Goal: Communication & Community: Answer question/provide support

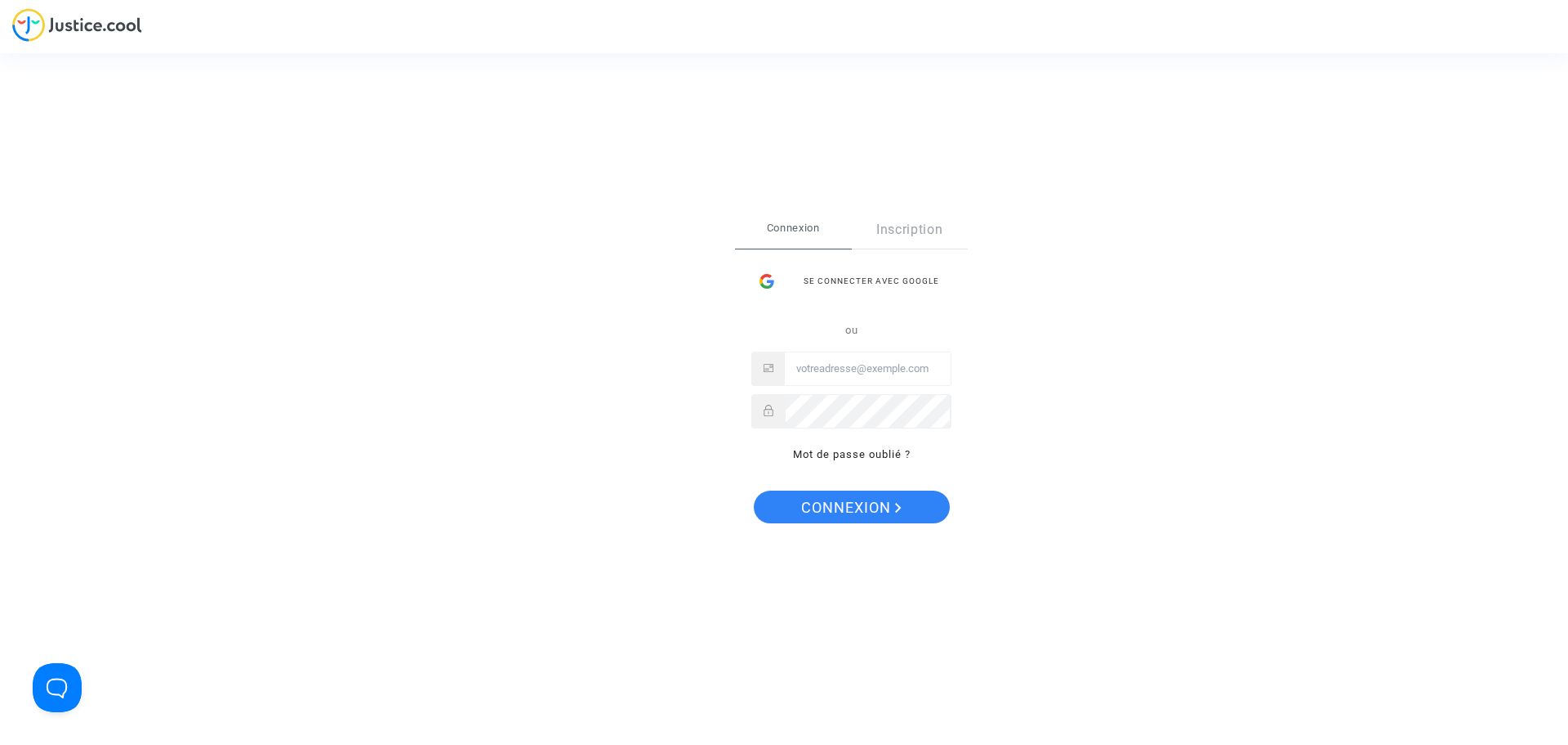
type input "[EMAIL_ADDRESS][DOMAIN_NAME]"
click at [824, 512] on span "Connexion" at bounding box center [851, 507] width 101 height 34
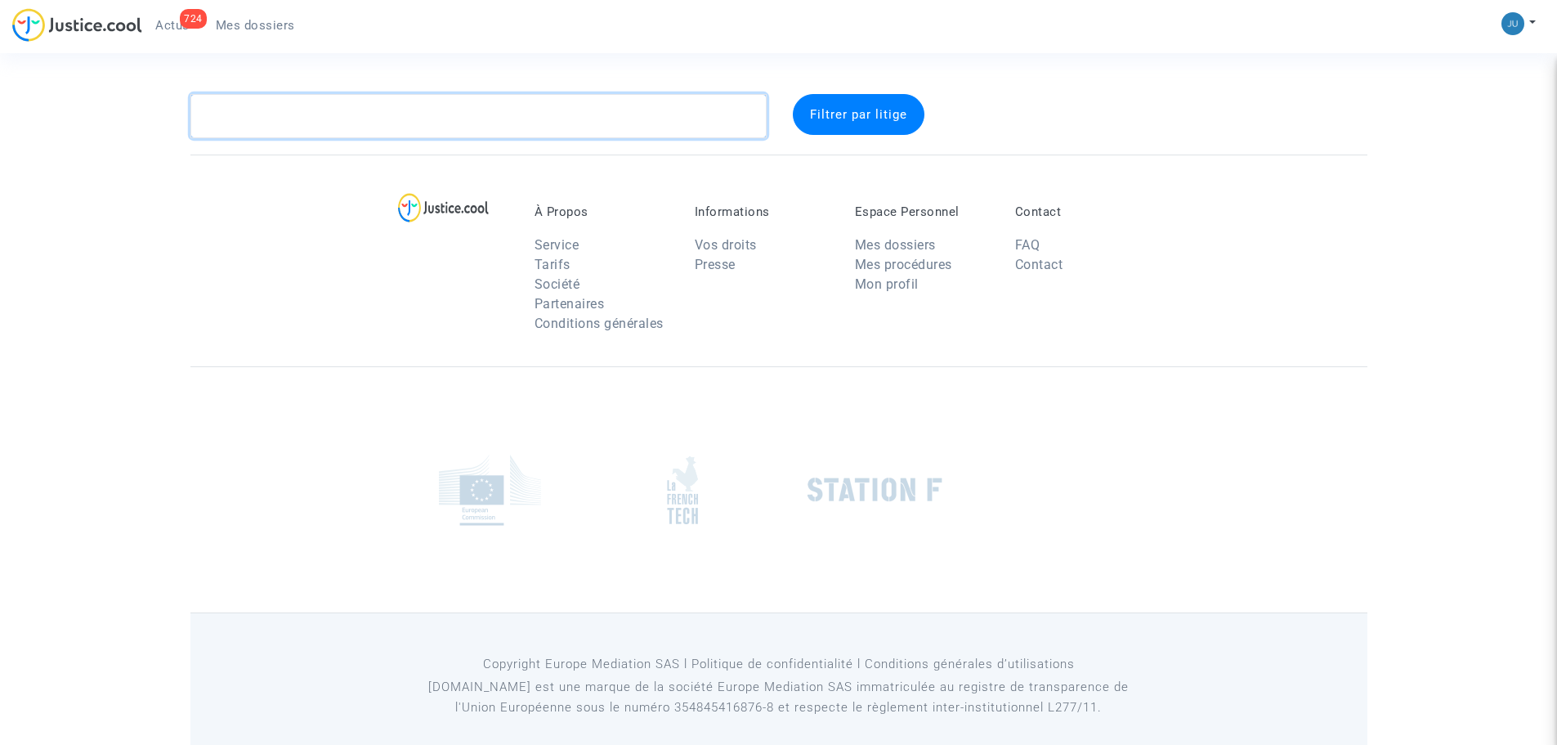
click at [262, 114] on textarea at bounding box center [478, 116] width 576 height 44
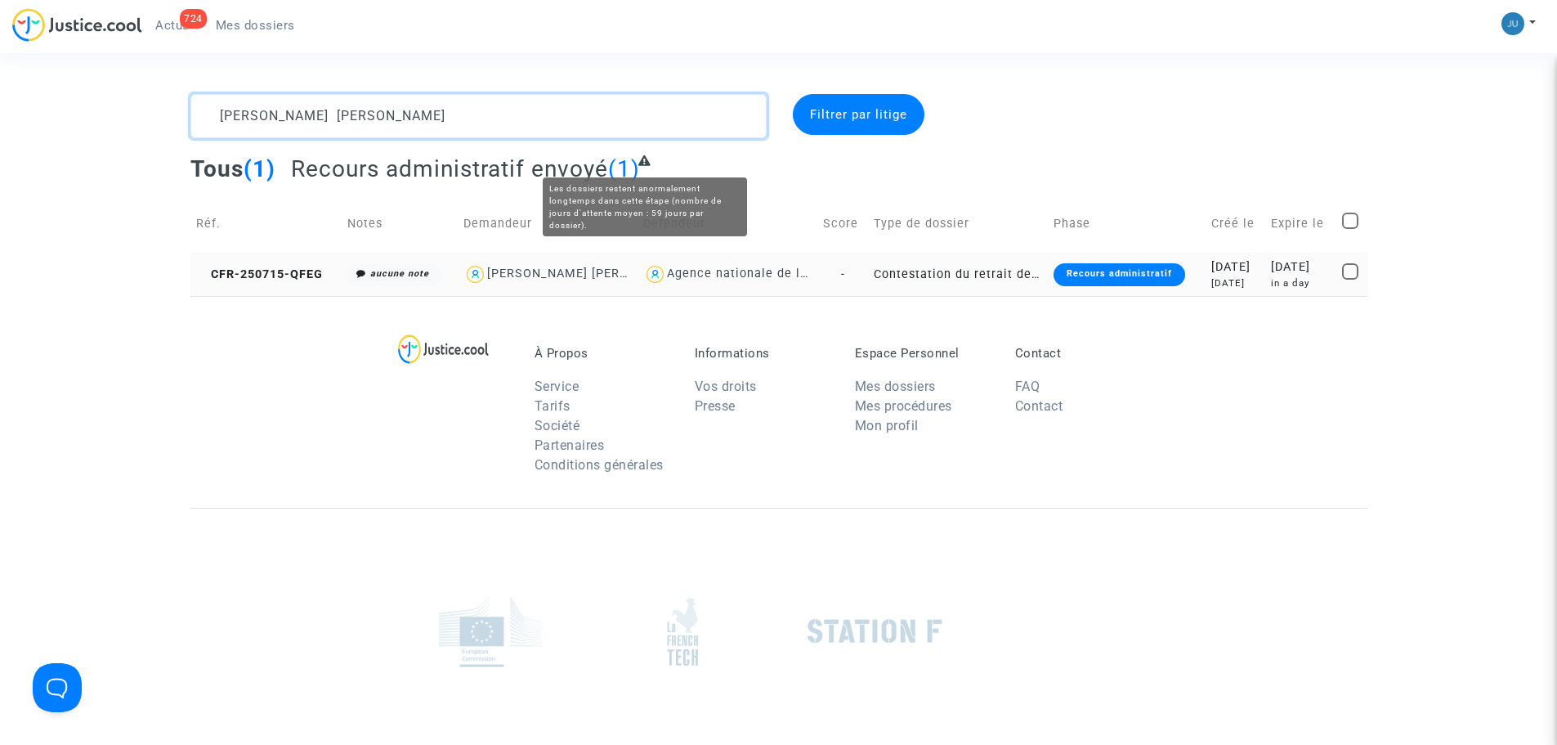
type textarea "[PERSON_NAME] [PERSON_NAME]"
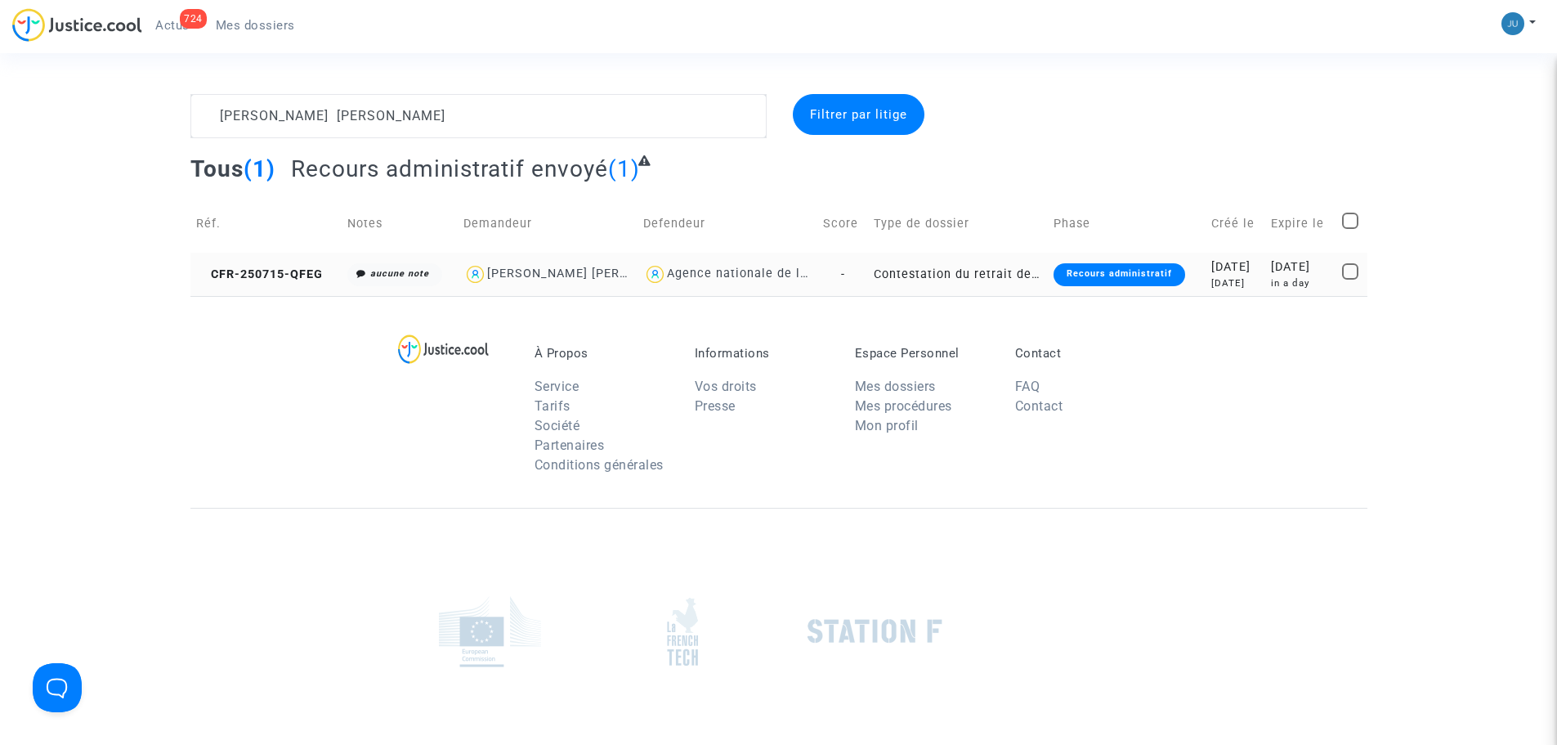
click at [818, 275] on td "-" at bounding box center [842, 274] width 51 height 43
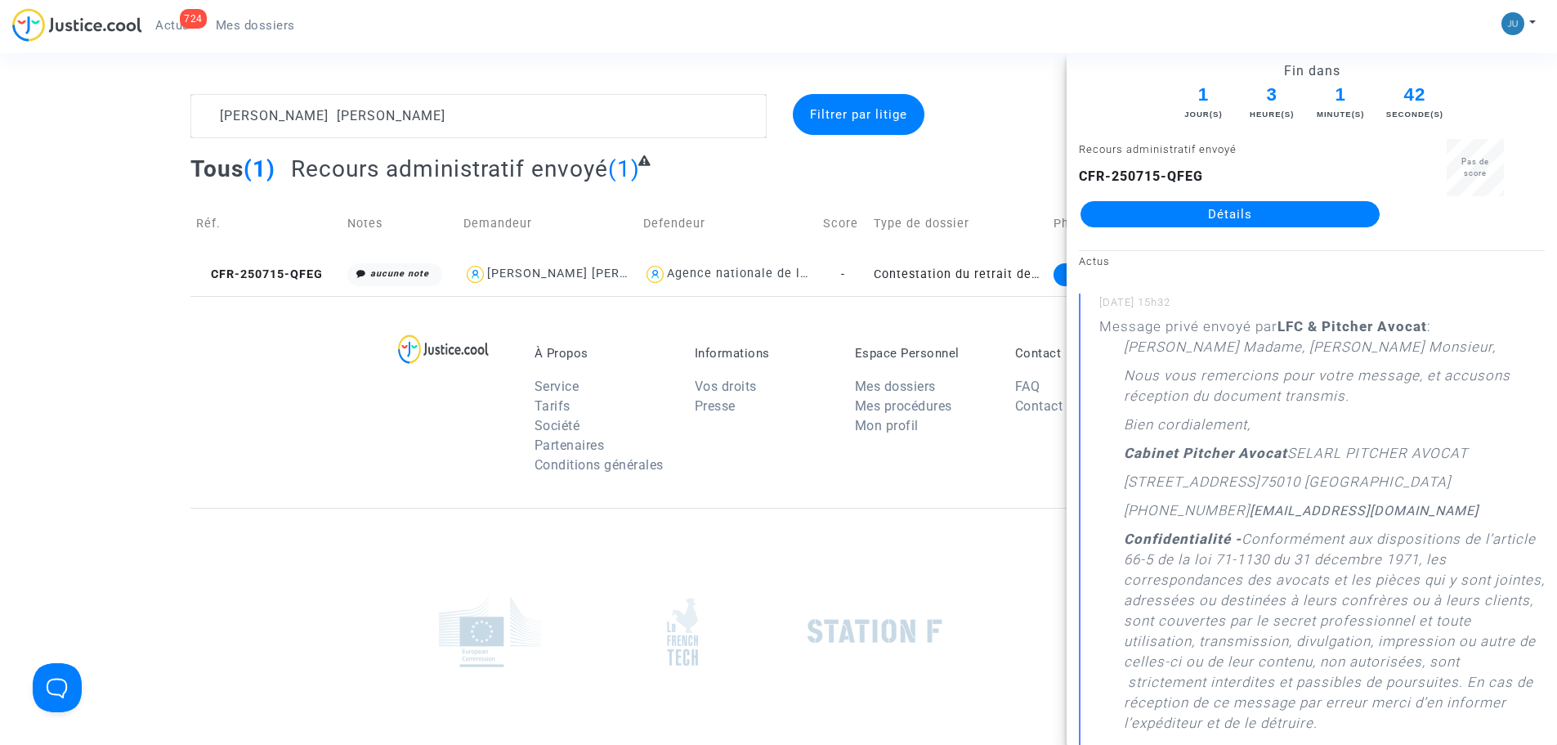
click at [1298, 215] on link "Détails" at bounding box center [1229, 214] width 299 height 26
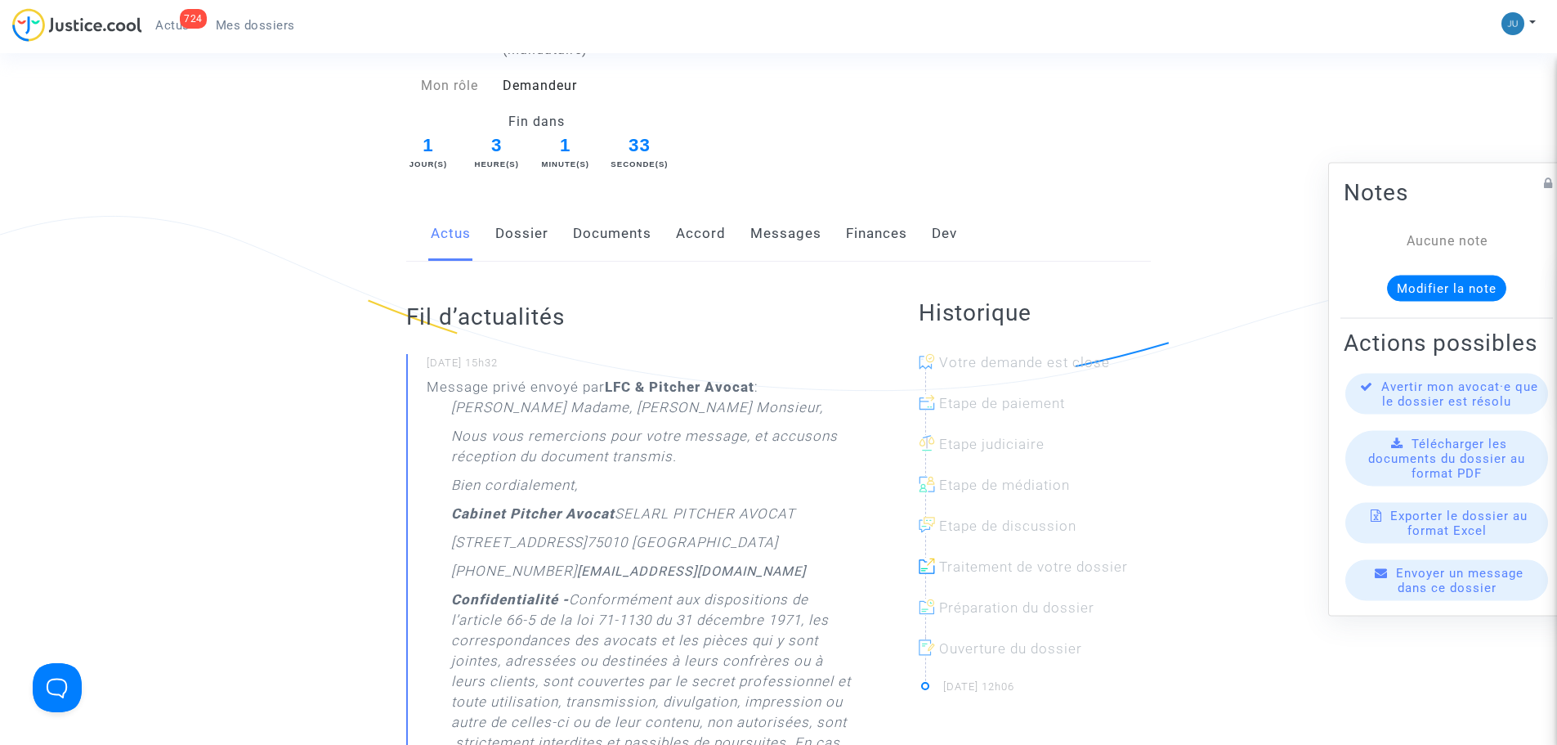
scroll to position [82, 0]
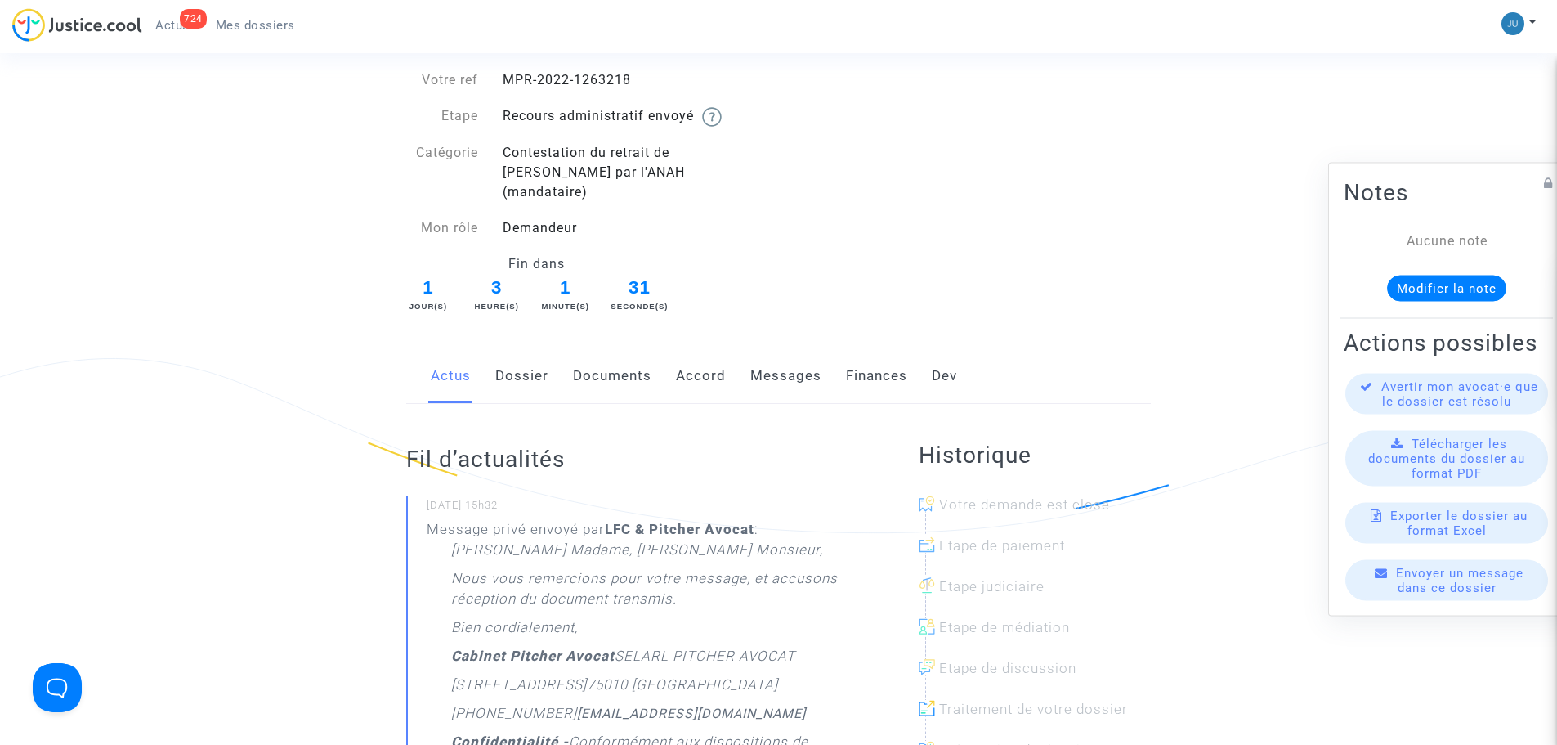
click at [634, 360] on link "Documents" at bounding box center [612, 376] width 78 height 54
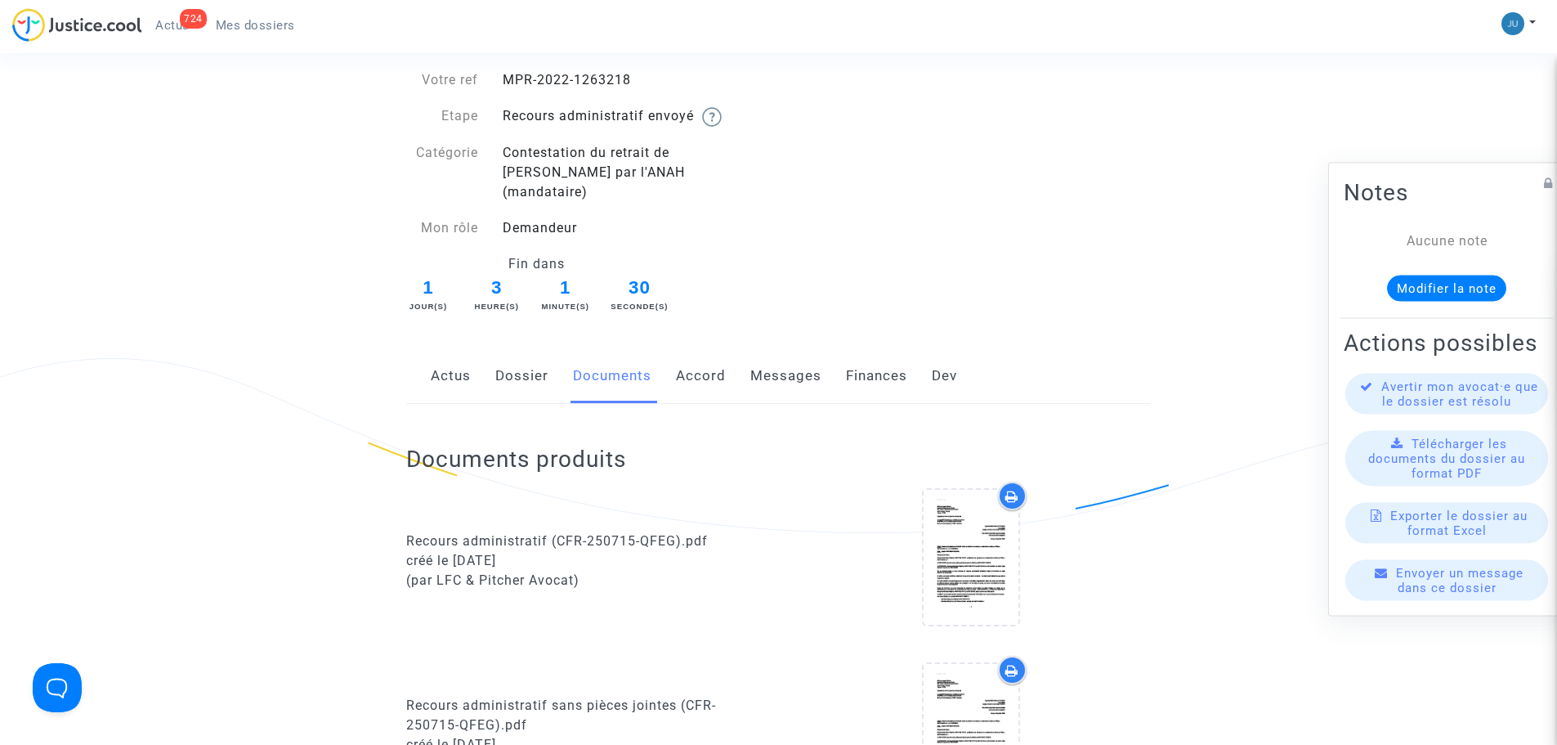
click at [710, 349] on link "Accord" at bounding box center [701, 376] width 50 height 54
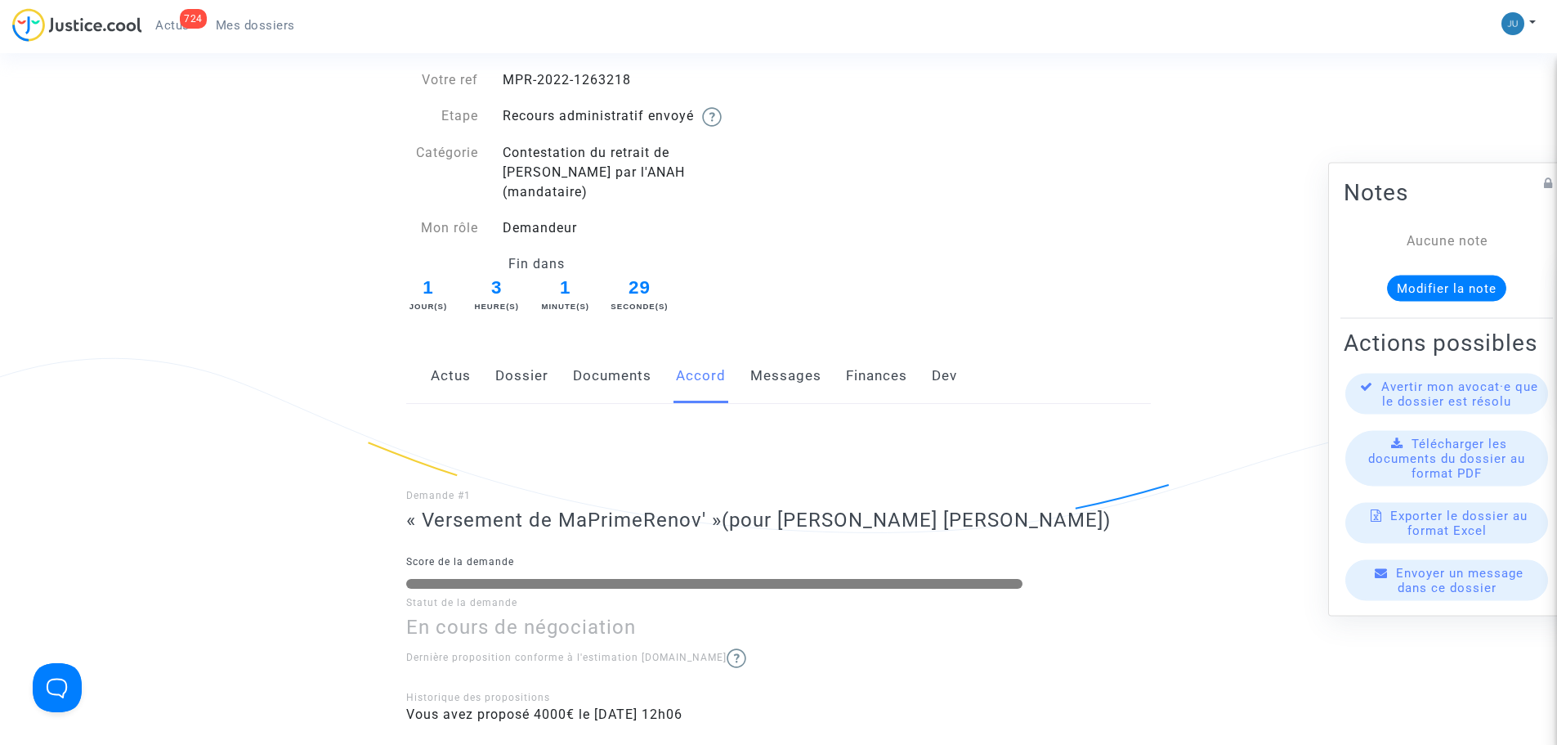
drag, startPoint x: 772, startPoint y: 365, endPoint x: 779, endPoint y: 378, distance: 15.7
click at [772, 365] on link "Messages" at bounding box center [785, 376] width 71 height 54
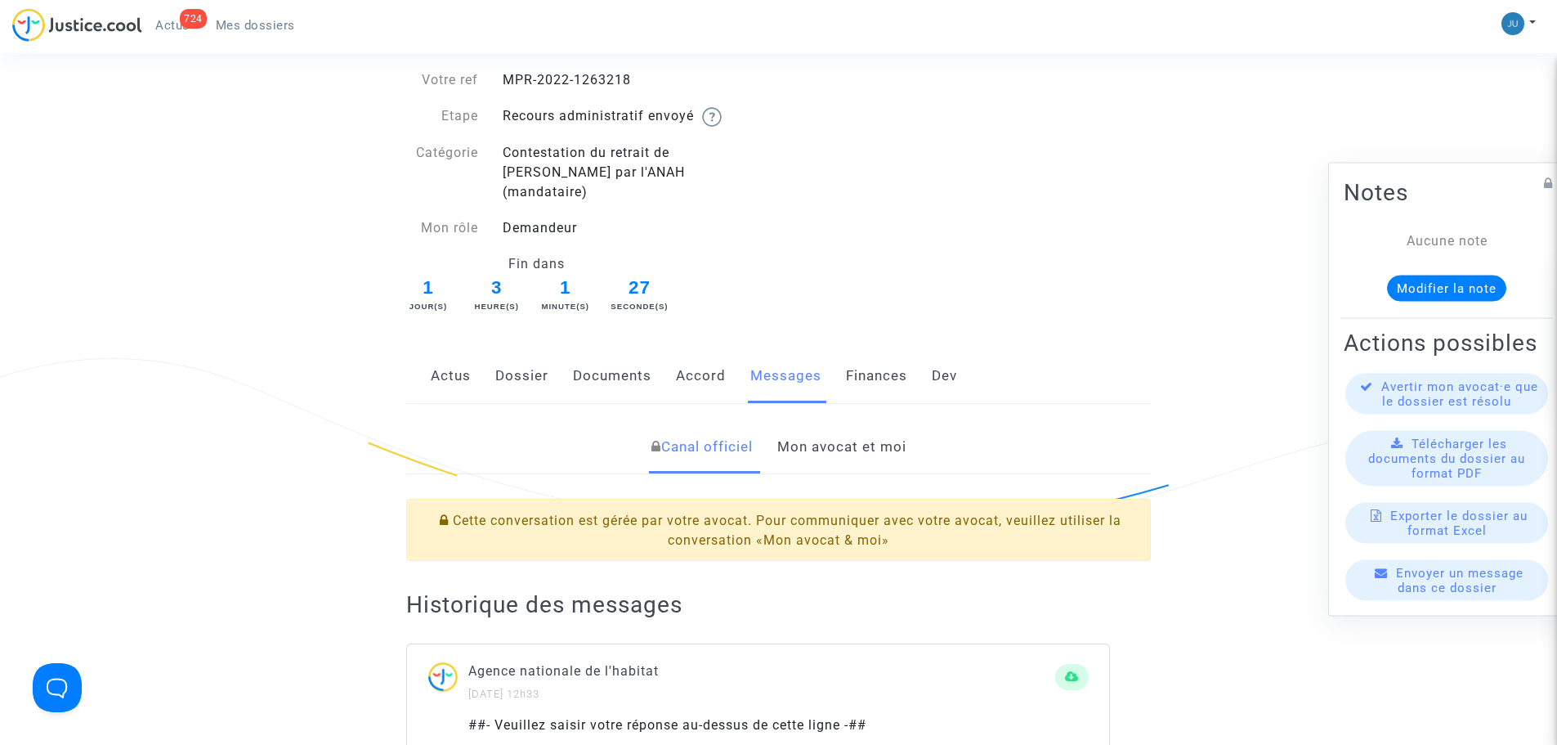
click at [794, 432] on link "Mon avocat et moi" at bounding box center [841, 447] width 129 height 54
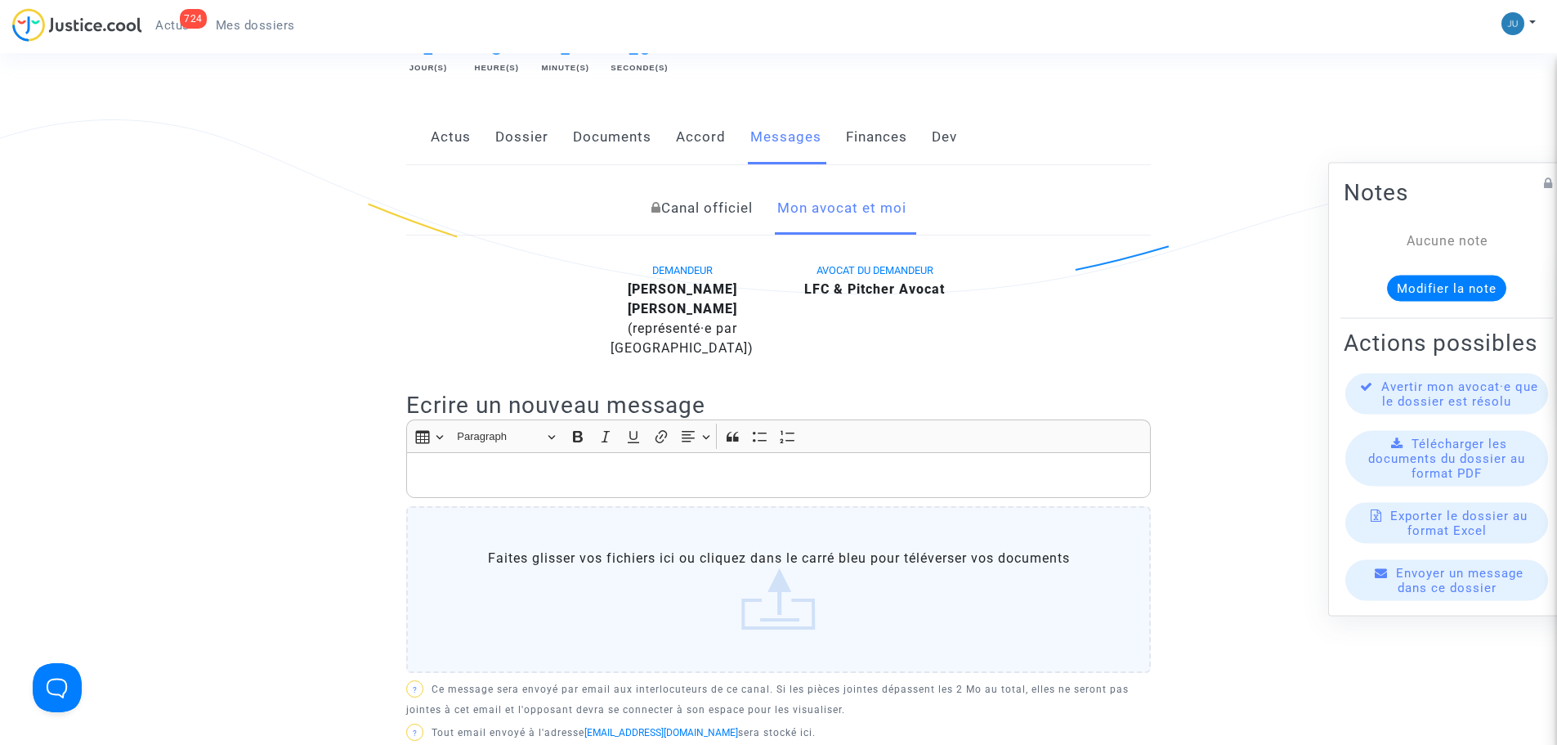
scroll to position [327, 0]
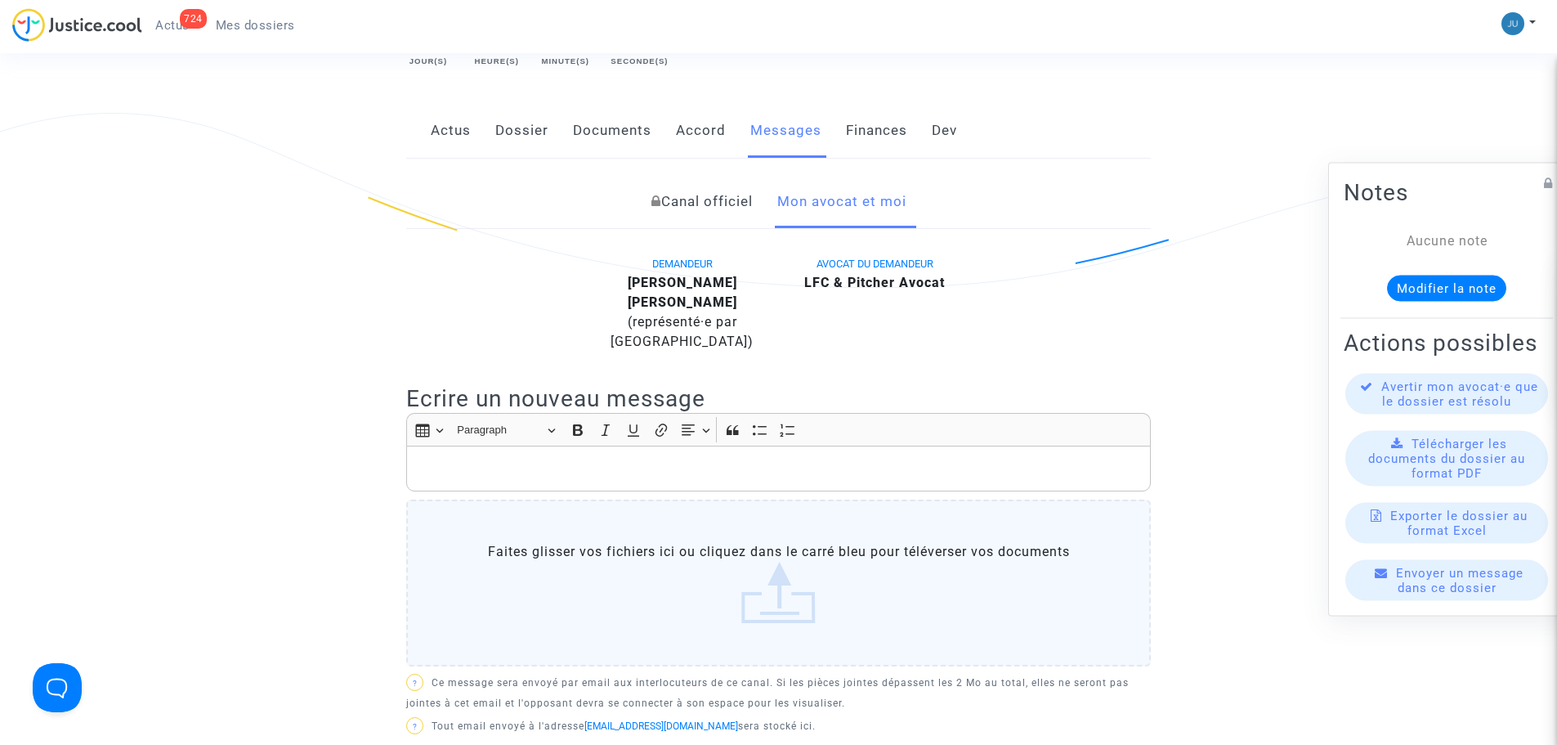
click at [783, 458] on p "Rich Text Editor, main" at bounding box center [778, 468] width 727 height 20
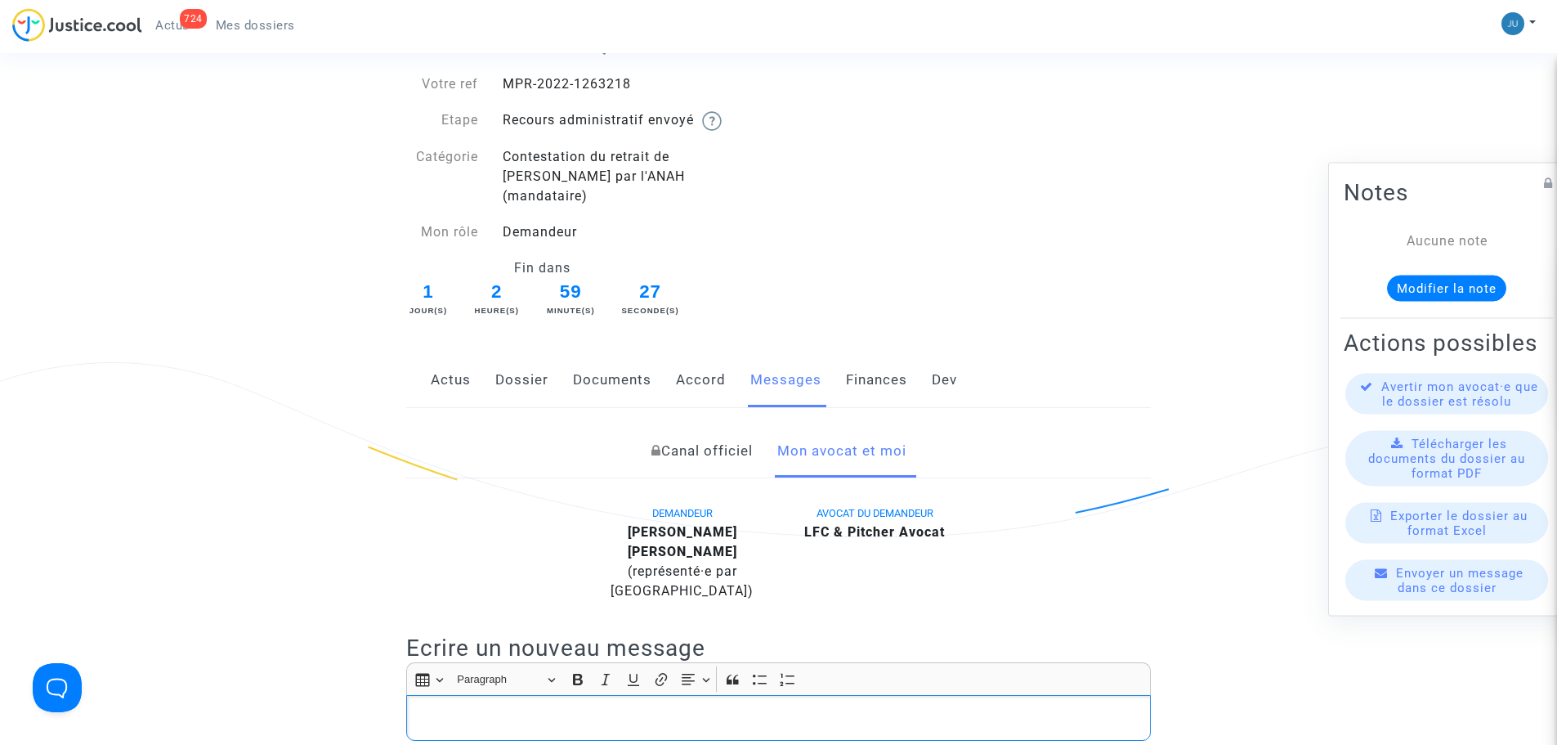
scroll to position [0, 0]
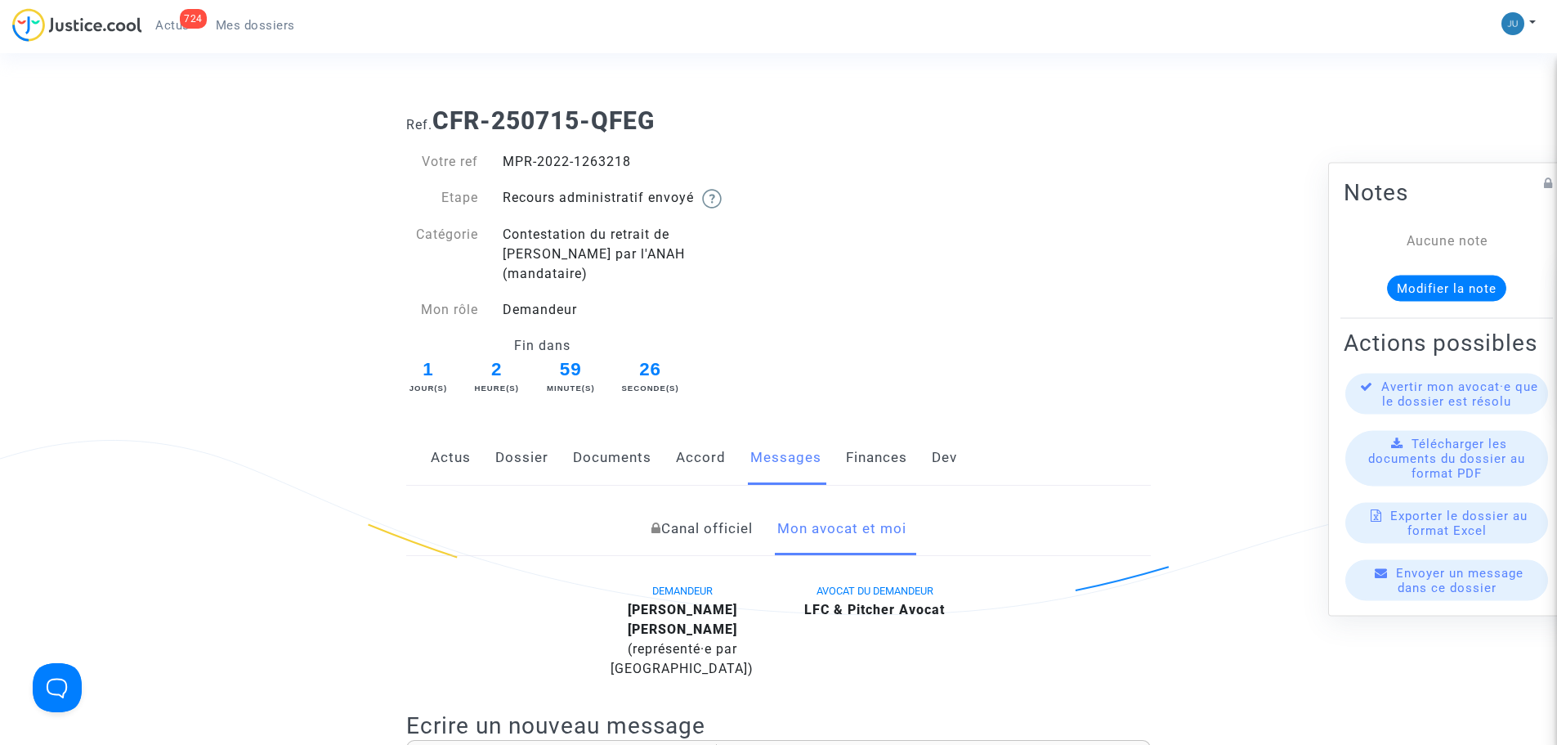
click at [274, 40] on div "724 Actus Mes dossiers" at bounding box center [160, 30] width 296 height 45
click at [269, 32] on span "Mes dossiers" at bounding box center [255, 25] width 79 height 15
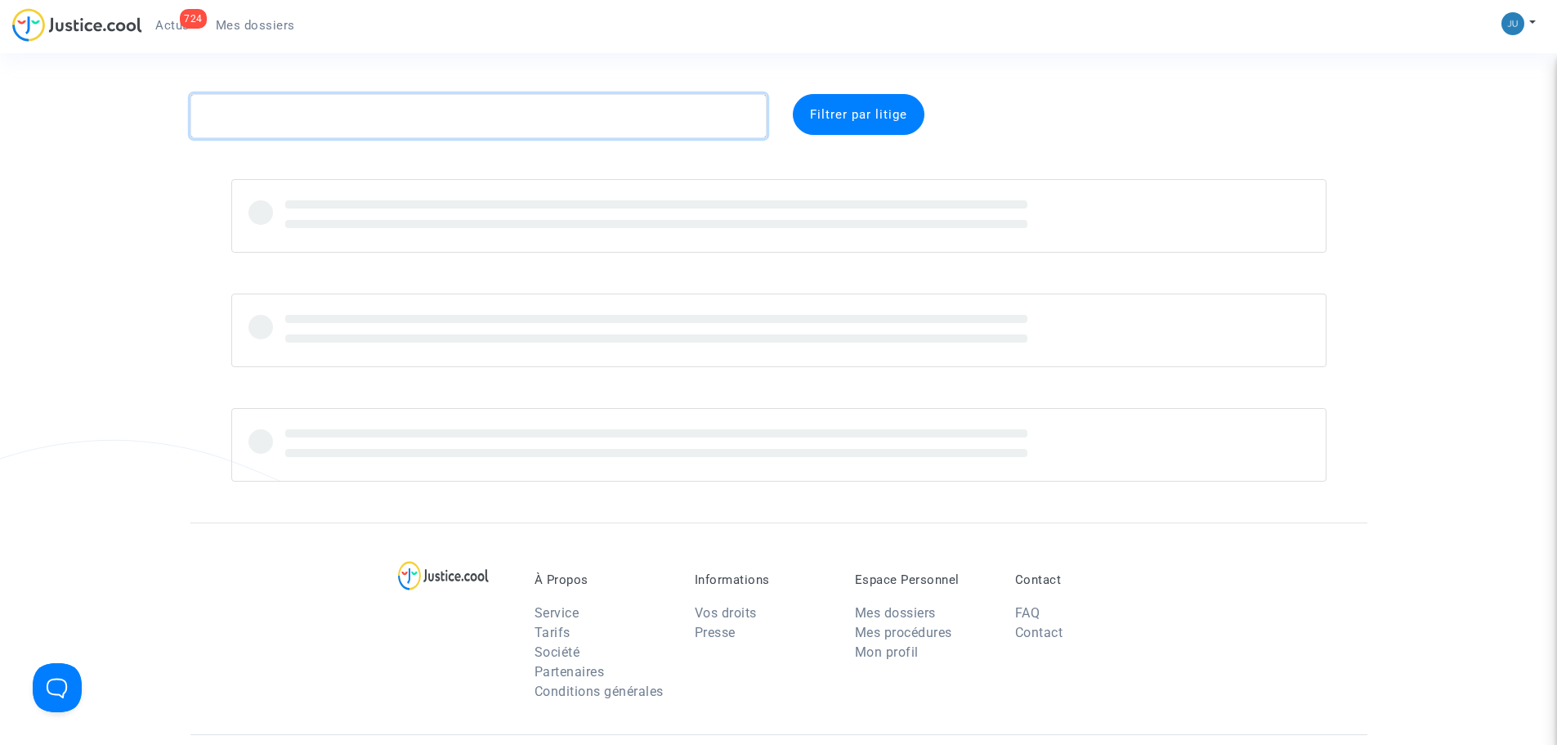
click at [253, 128] on textarea at bounding box center [478, 116] width 576 height 44
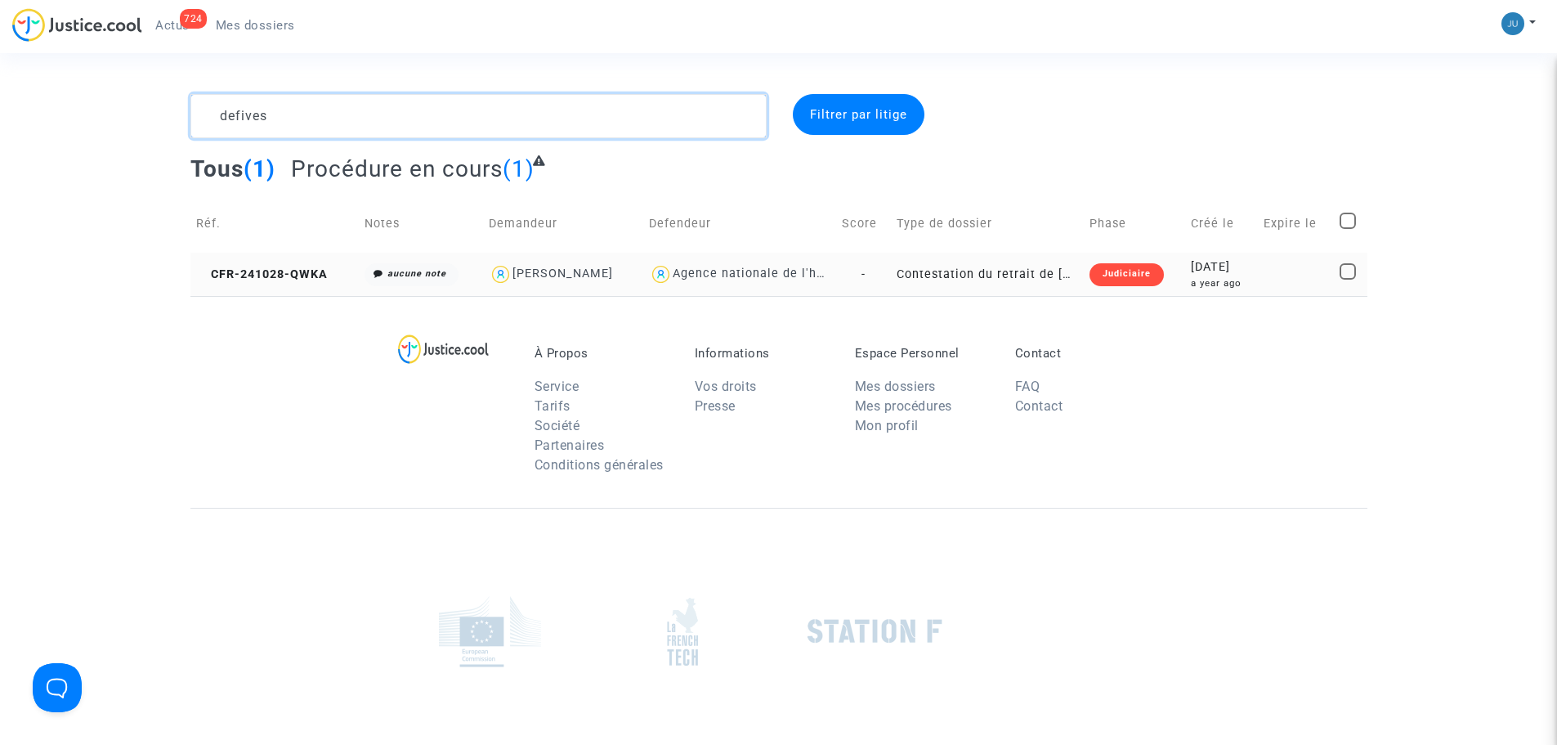
type textarea "defives"
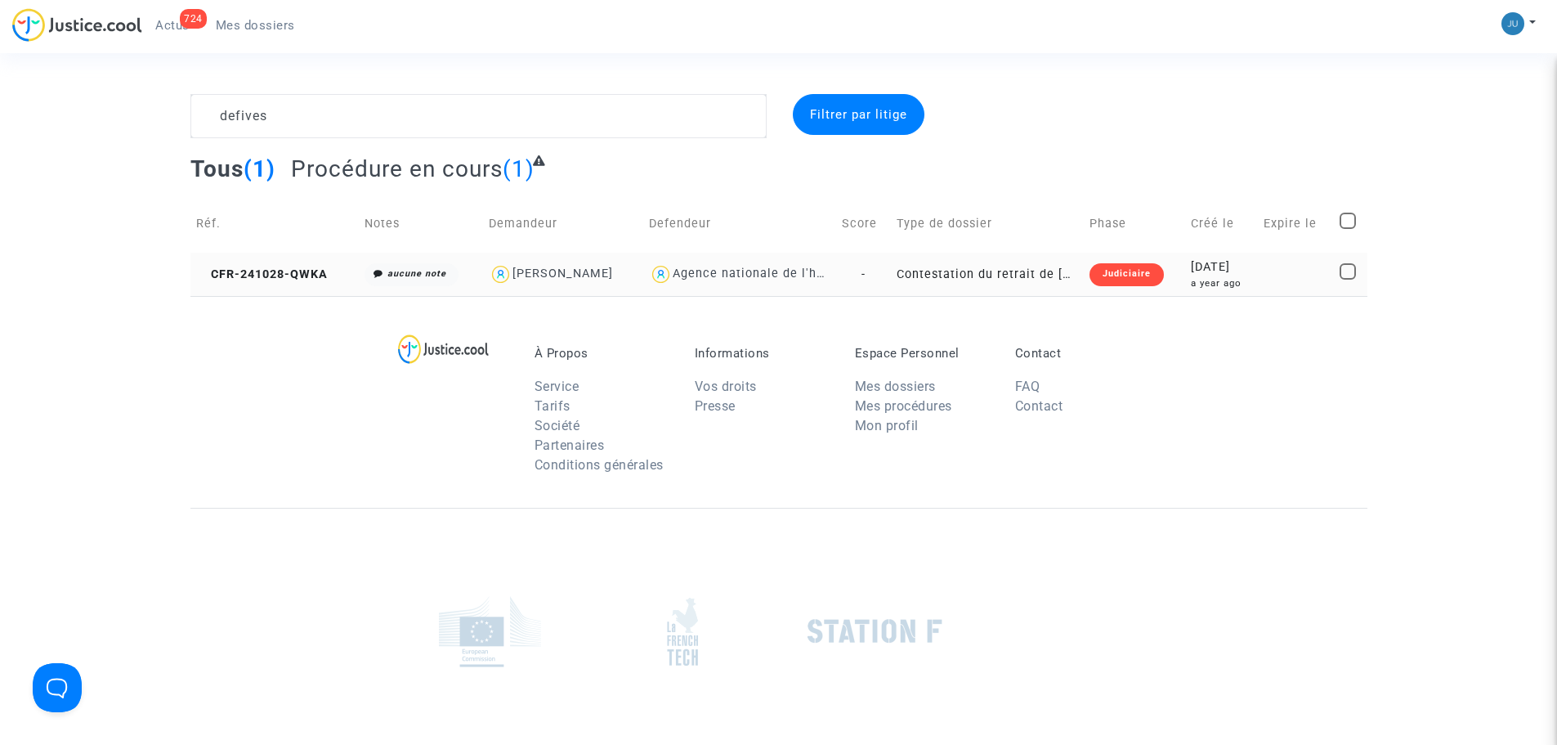
click at [836, 257] on td "-" at bounding box center [863, 274] width 55 height 43
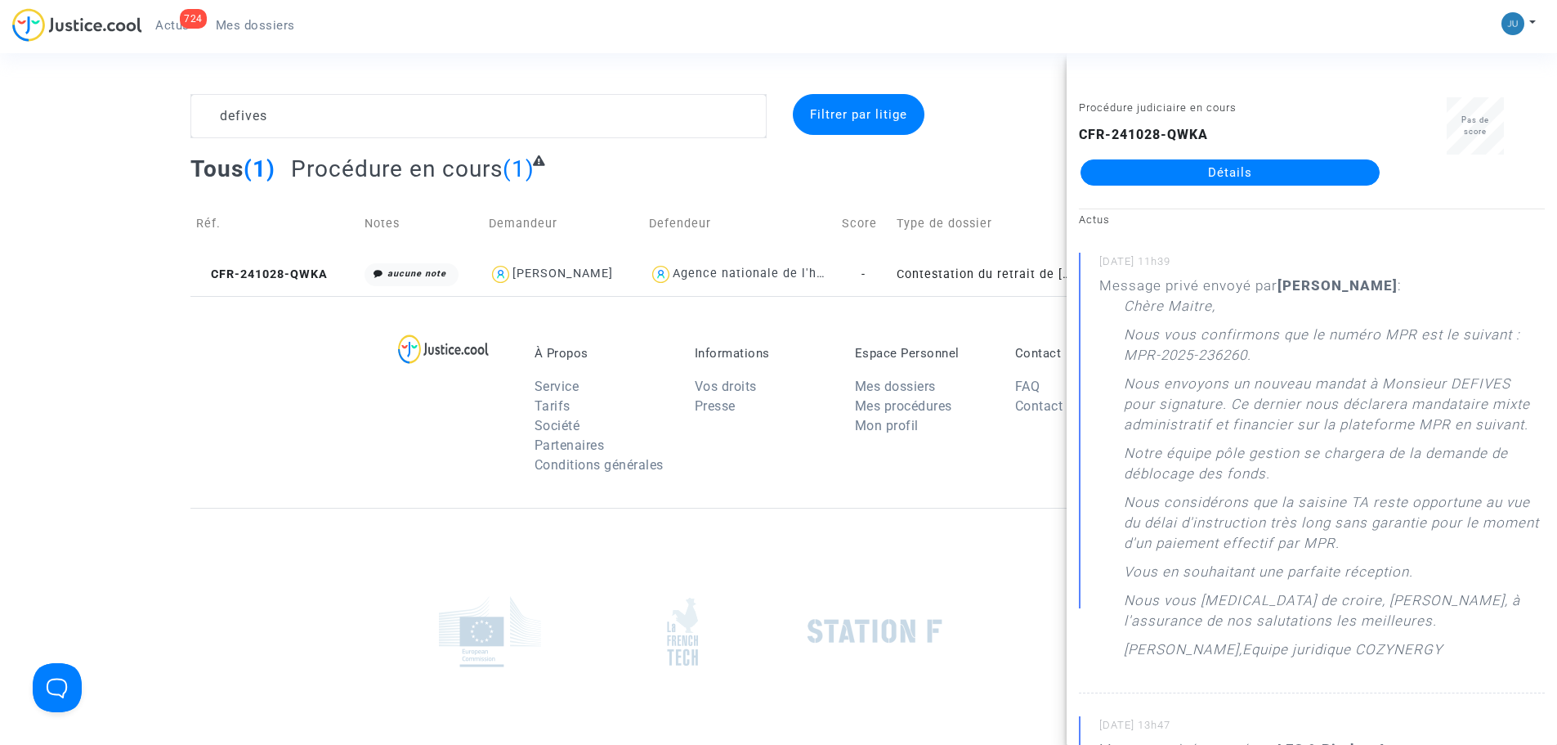
click at [1231, 166] on link "Détails" at bounding box center [1229, 172] width 299 height 26
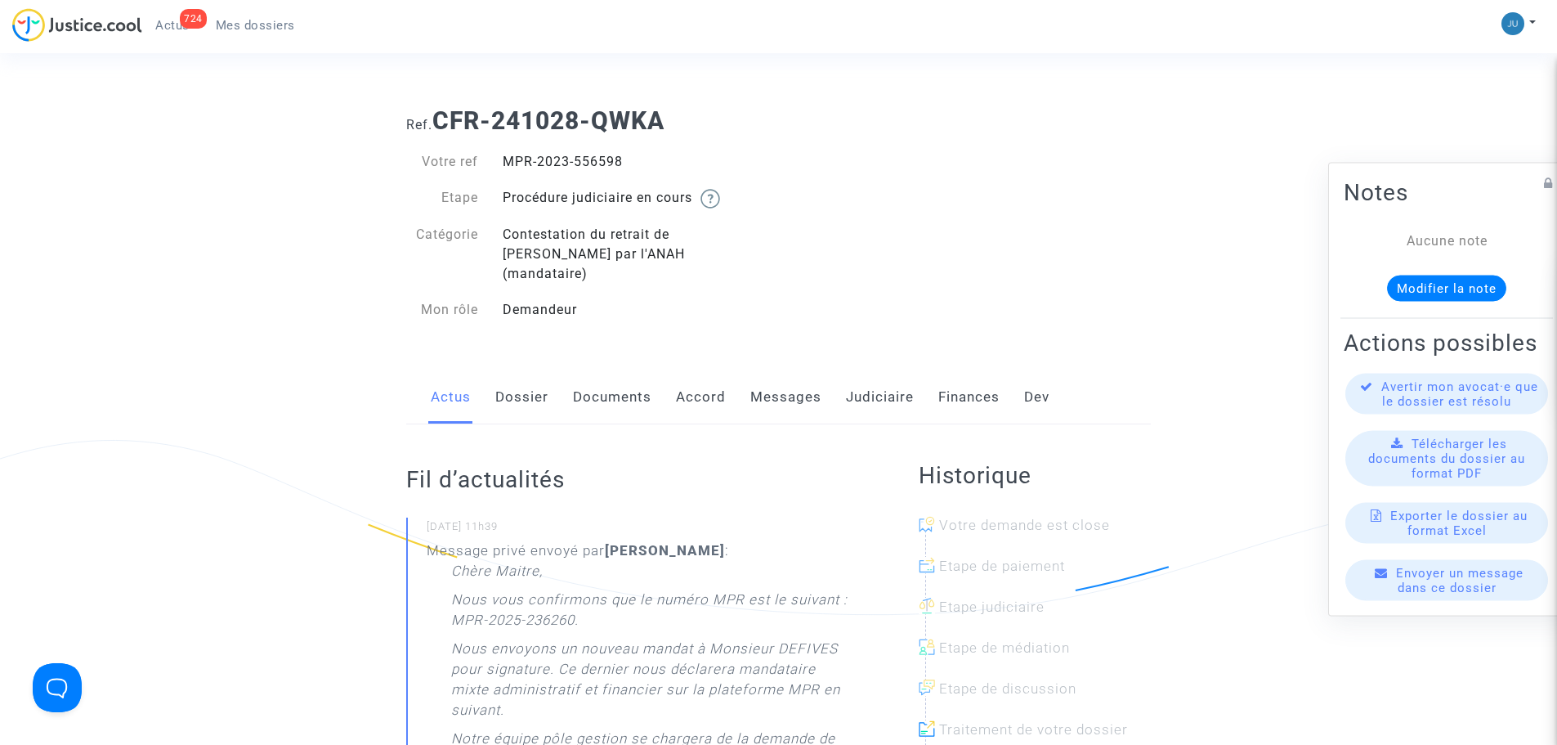
click at [705, 372] on link "Accord" at bounding box center [701, 397] width 50 height 54
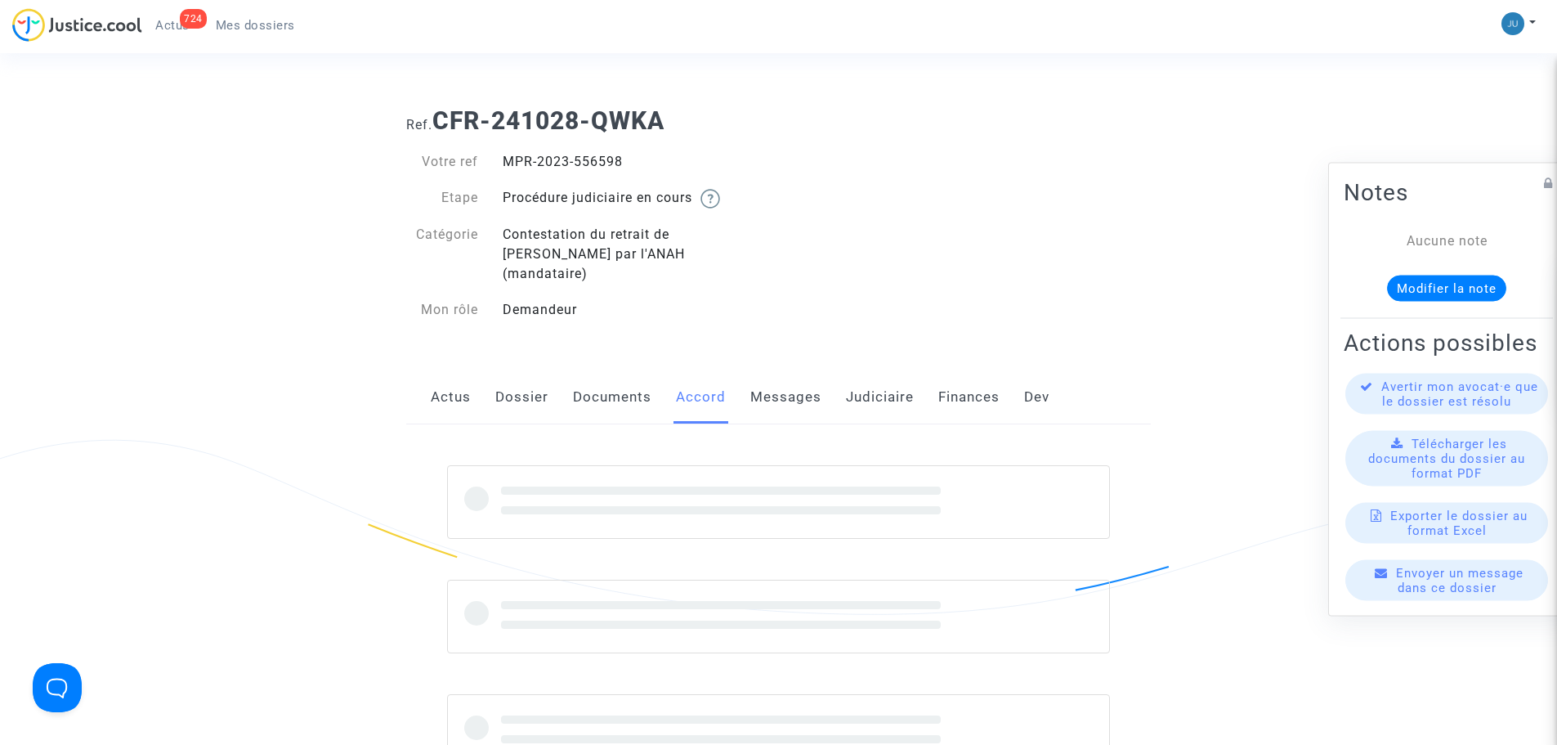
click at [745, 379] on div "Actus Dossier Documents Accord Messages Judiciaire Finances Dev" at bounding box center [778, 397] width 745 height 55
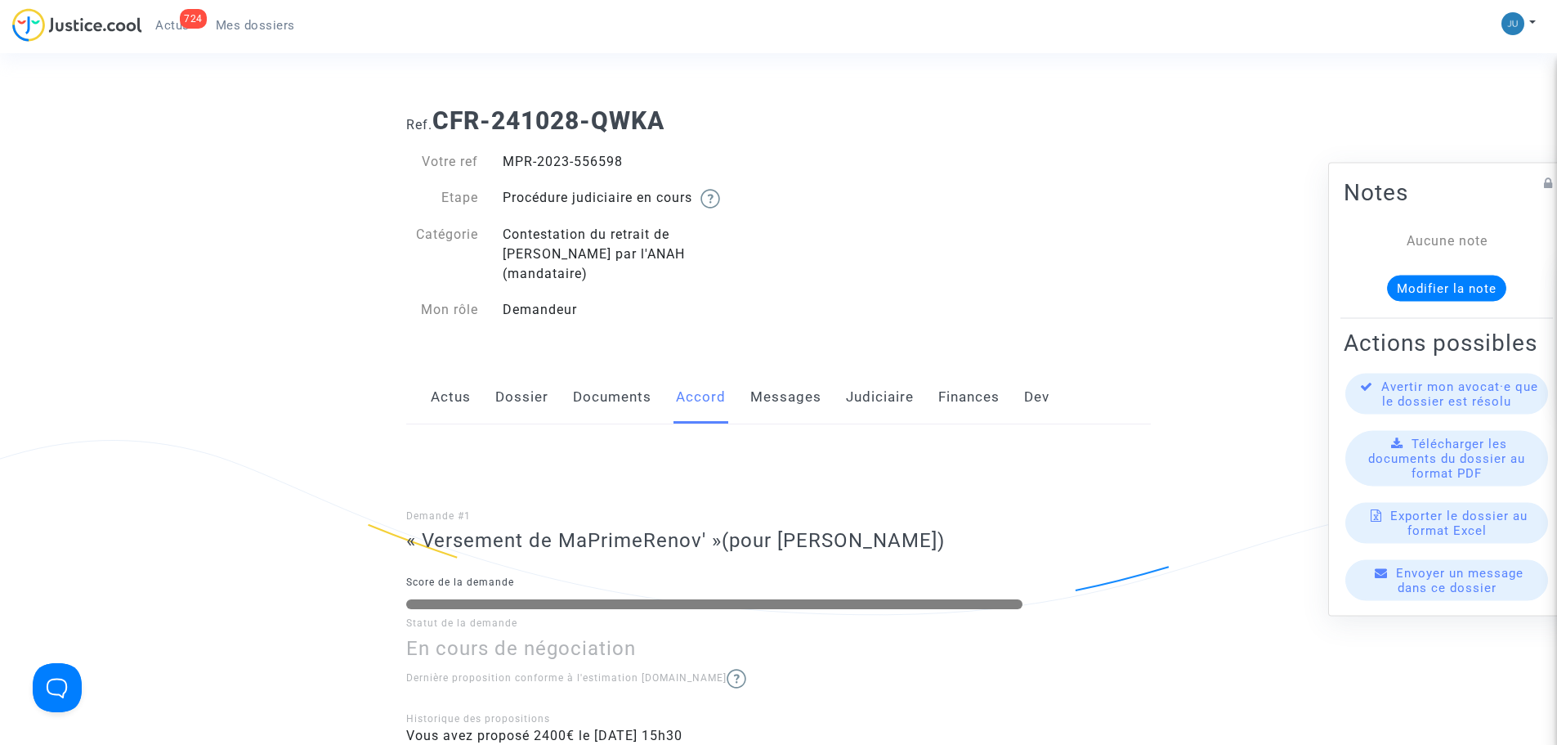
click at [789, 384] on link "Messages" at bounding box center [785, 397] width 71 height 54
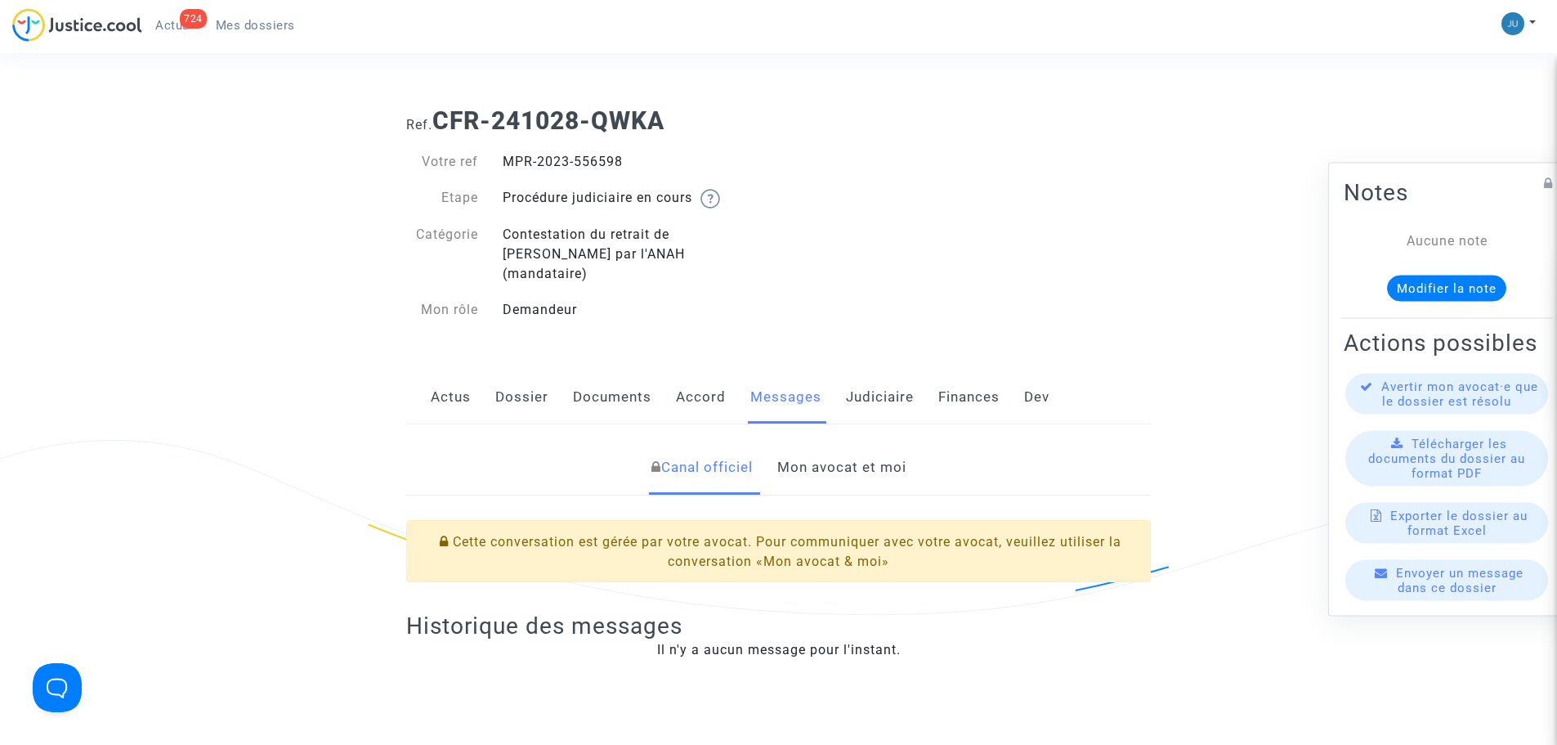
drag, startPoint x: 834, startPoint y: 443, endPoint x: 819, endPoint y: 450, distance: 16.4
click at [832, 443] on link "Mon avocat et moi" at bounding box center [841, 468] width 129 height 54
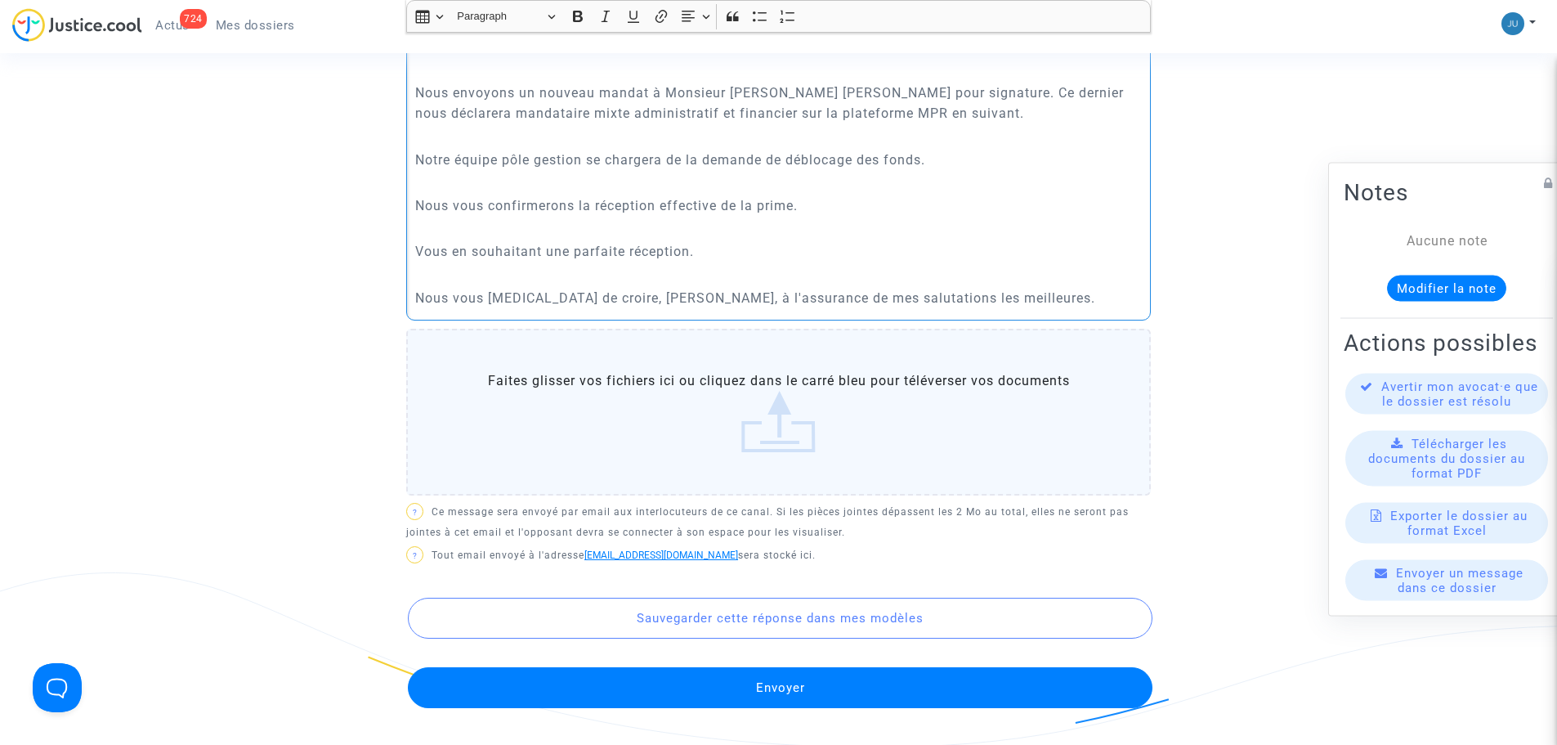
scroll to position [736, 0]
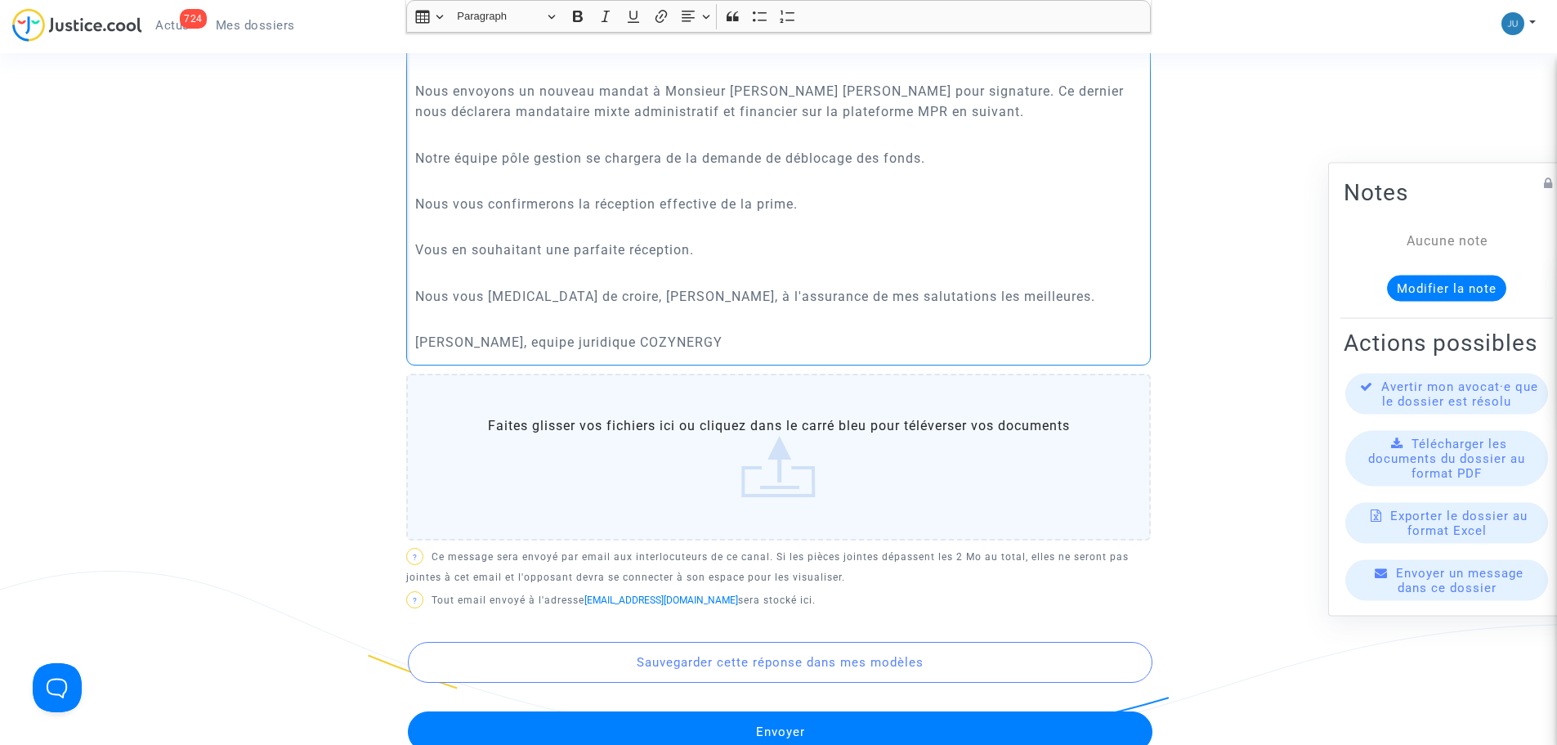
click at [583, 332] on p "[PERSON_NAME], equipe juridique COZYNERGY" at bounding box center [778, 342] width 727 height 20
click at [784, 332] on p "[PERSON_NAME], équipe juridique COZYNERGY" at bounding box center [778, 342] width 727 height 20
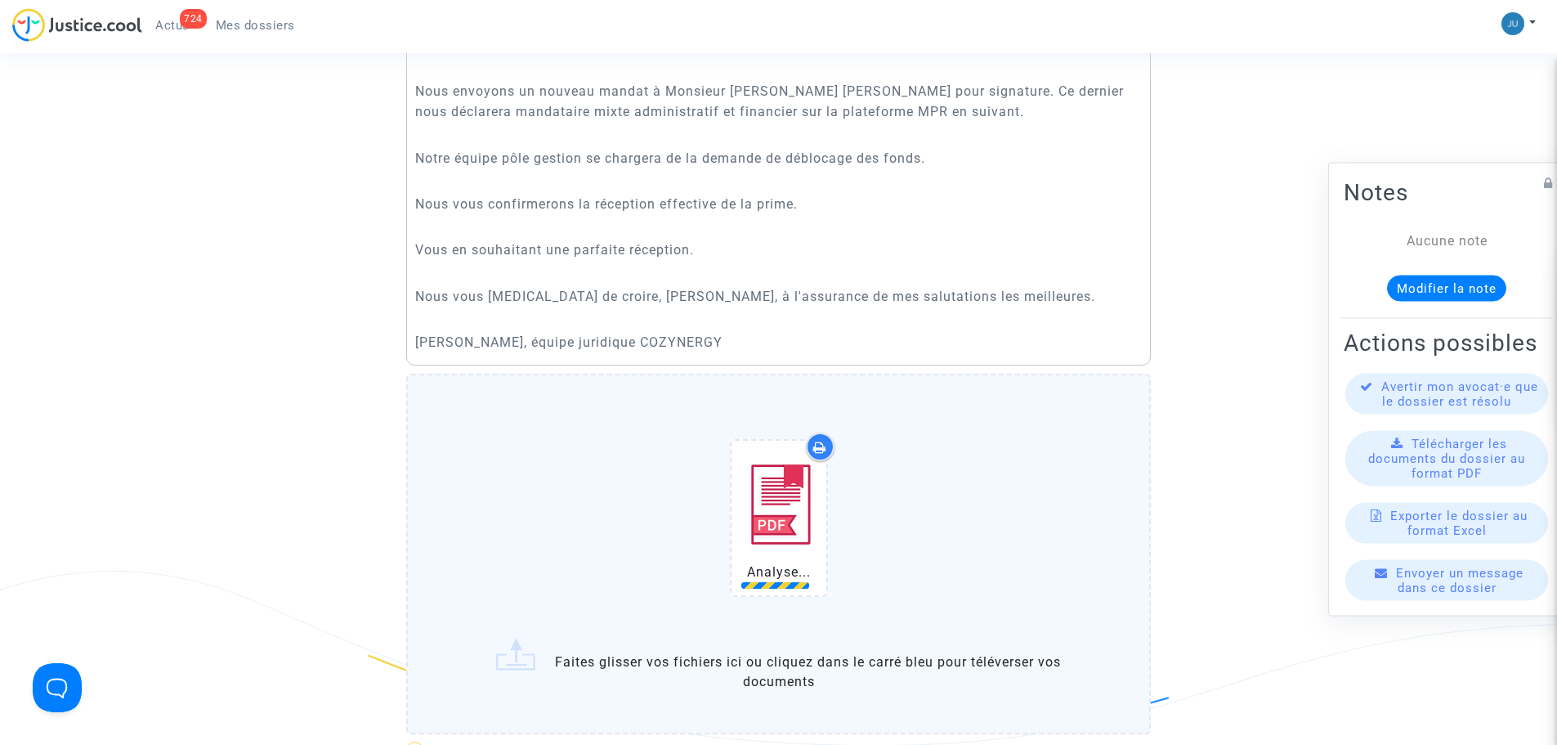
scroll to position [981, 0]
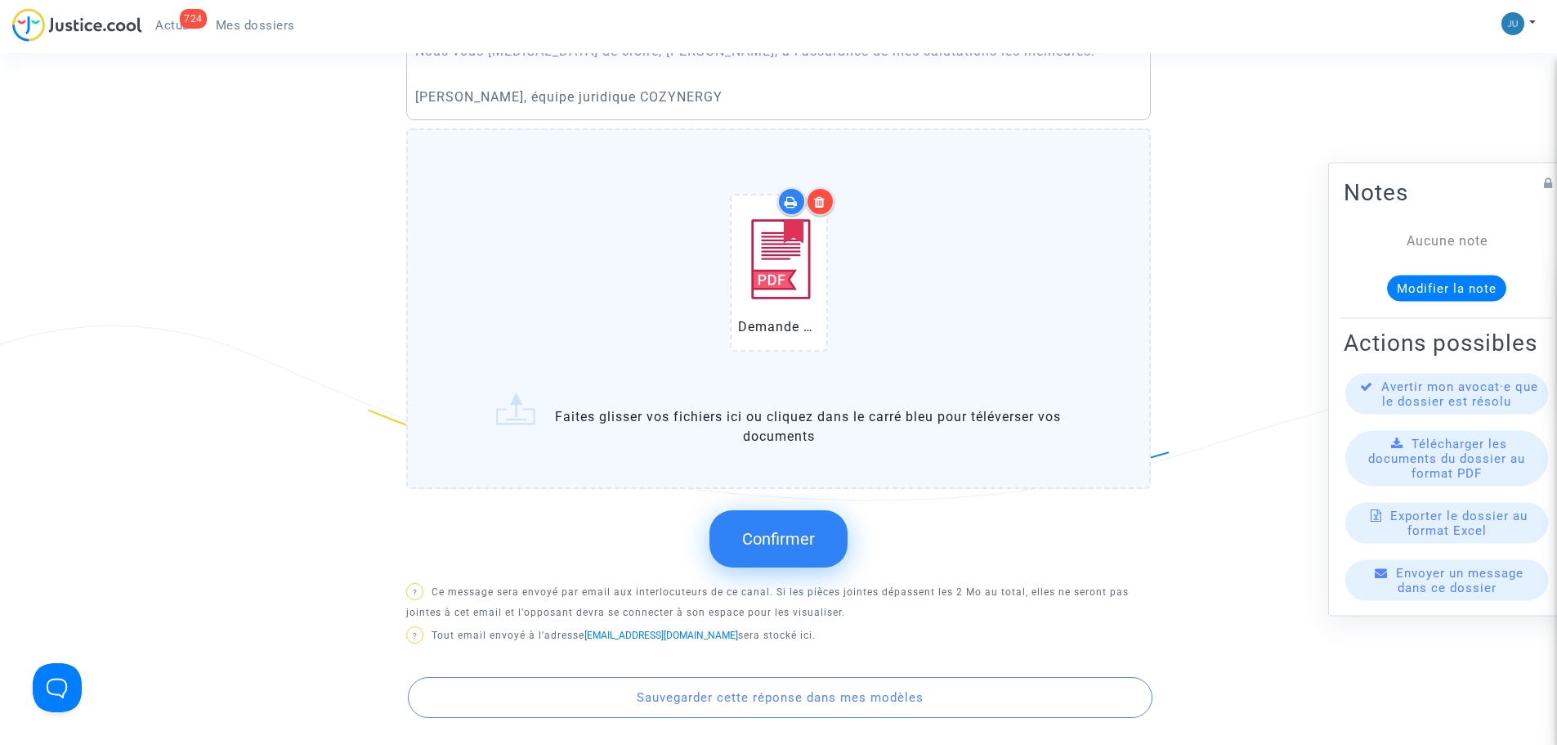
click at [788, 529] on span "Confirmer" at bounding box center [778, 539] width 73 height 20
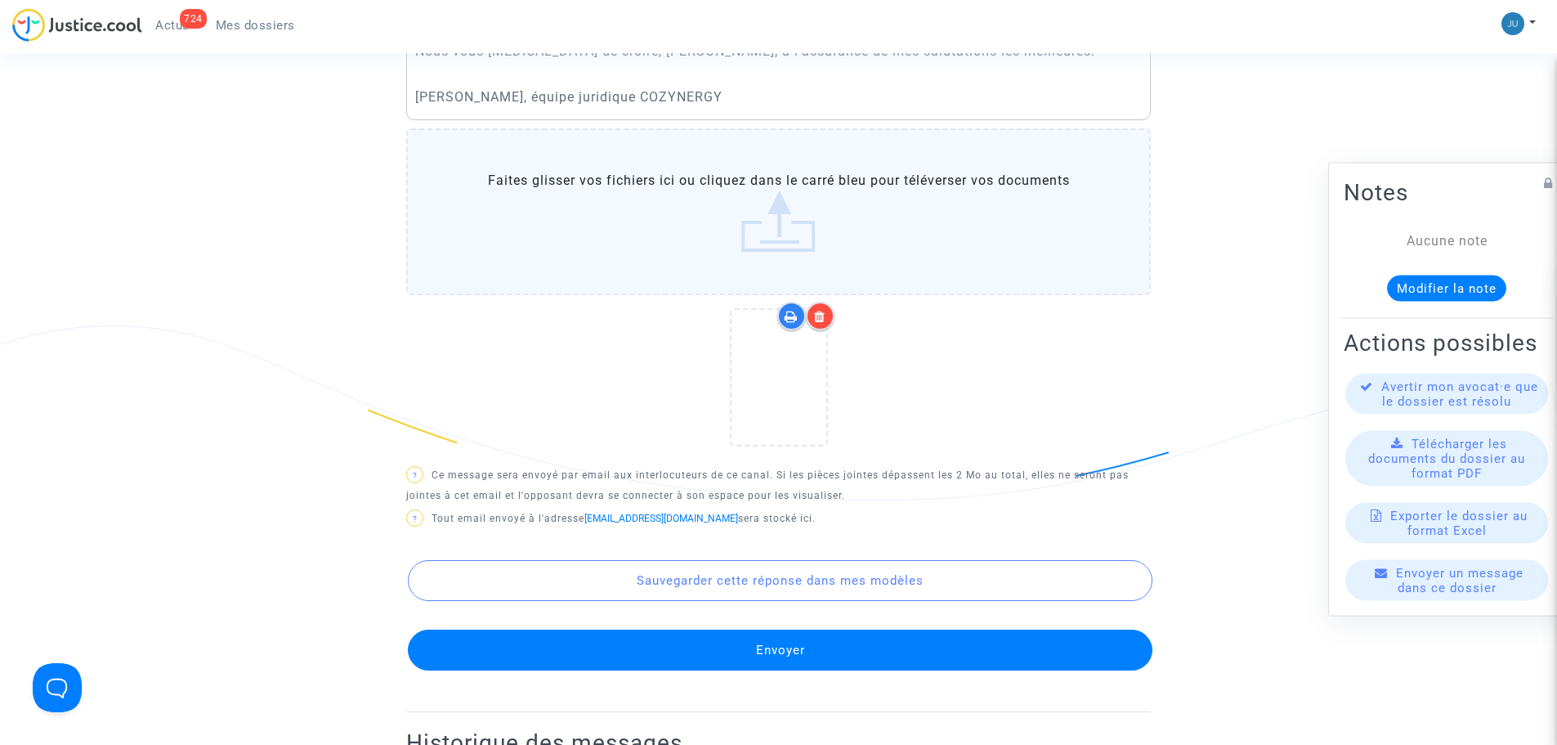
click at [737, 629] on button "Envoyer" at bounding box center [780, 649] width 745 height 41
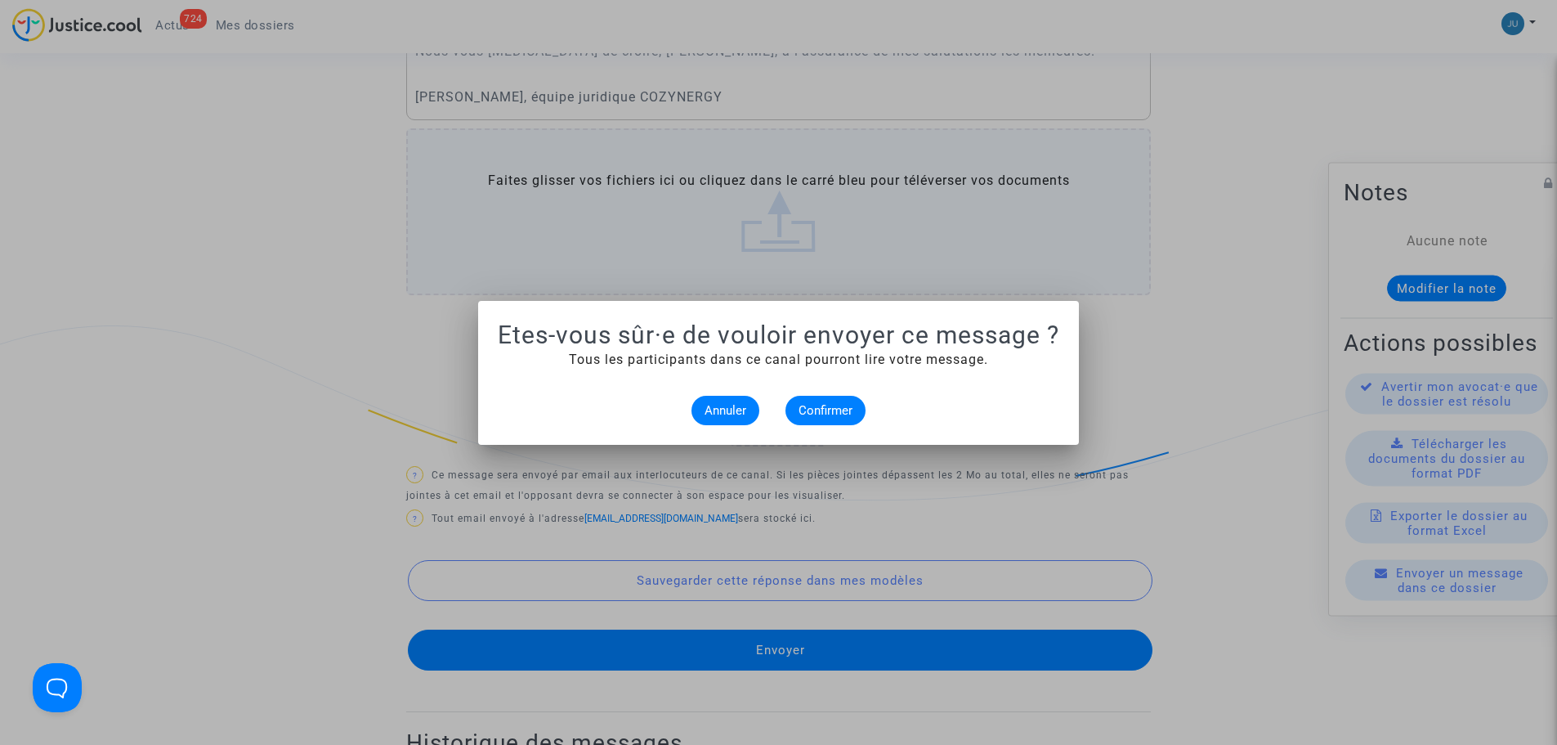
scroll to position [0, 0]
click at [842, 405] on span "Confirmer" at bounding box center [826, 410] width 54 height 15
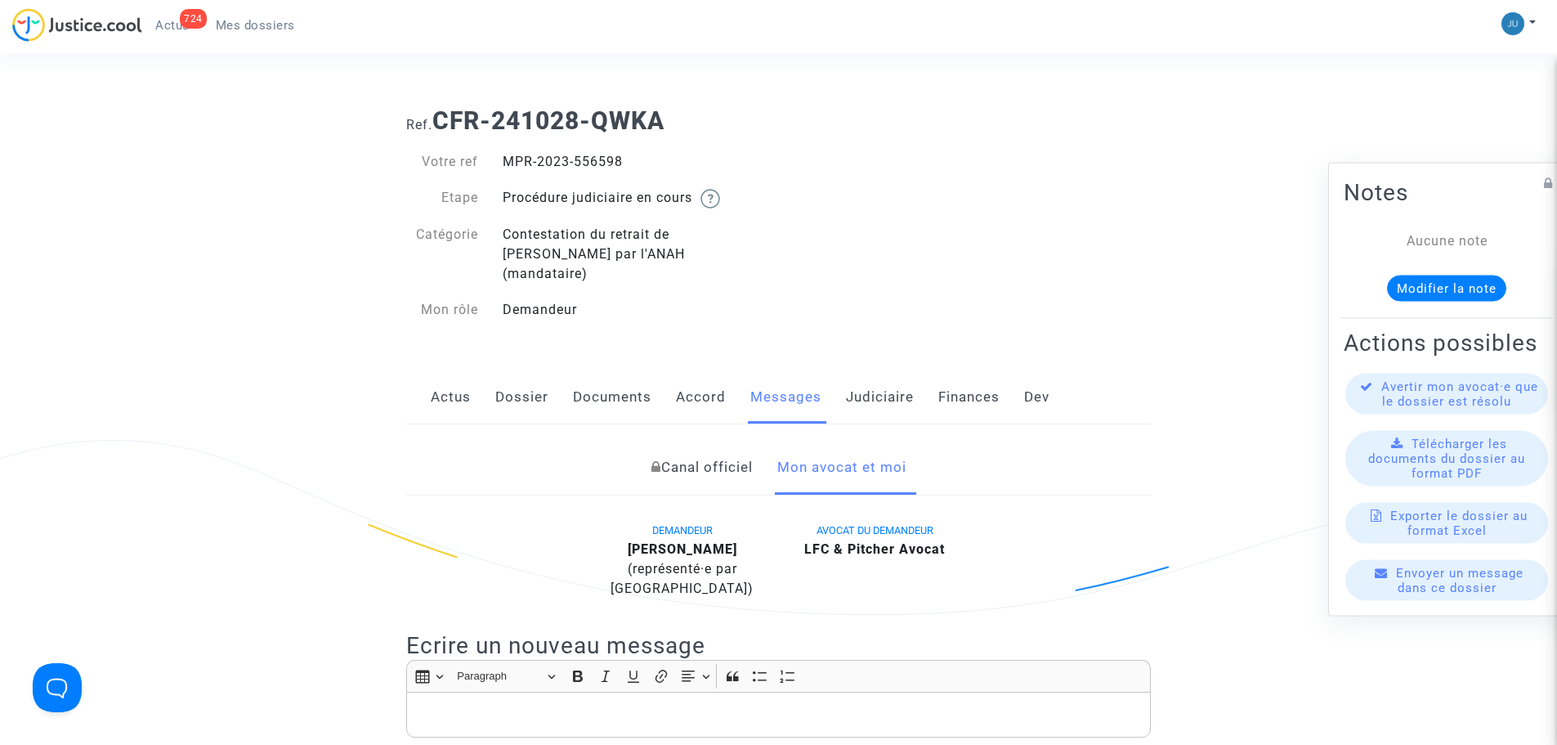
click at [294, 19] on link "Mes dossiers" at bounding box center [255, 25] width 105 height 25
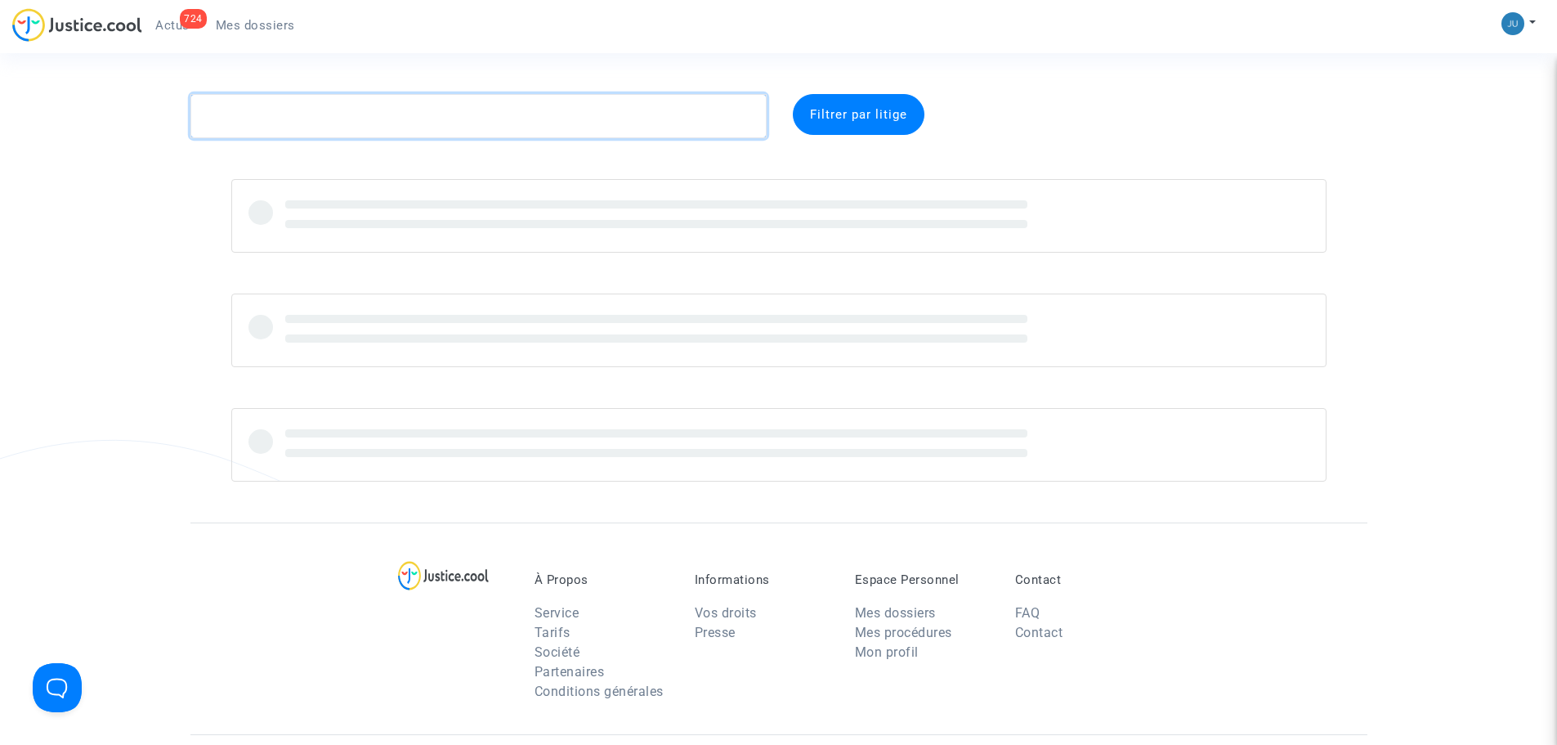
click at [279, 119] on textarea at bounding box center [478, 116] width 576 height 44
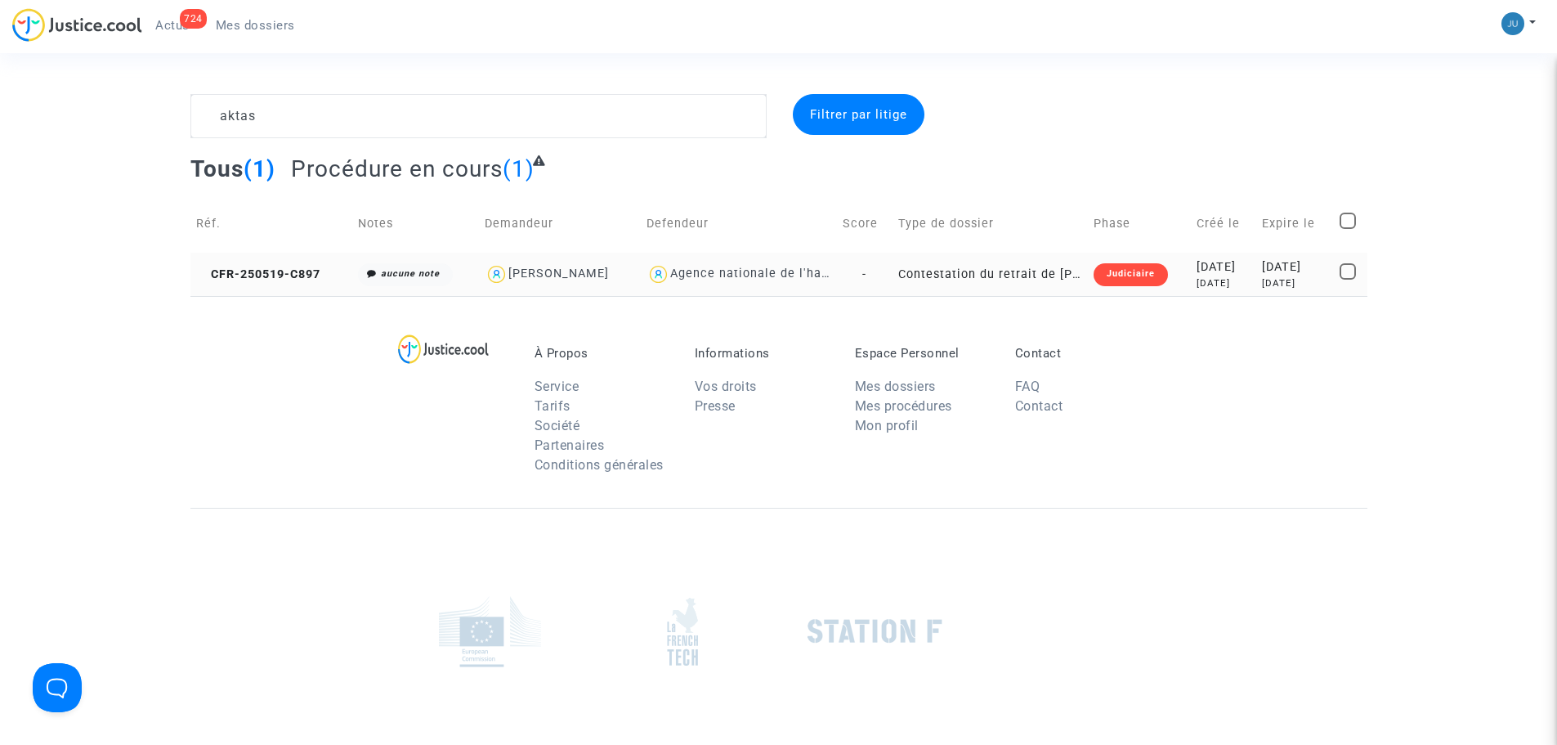
click at [544, 274] on div "[PERSON_NAME]" at bounding box center [558, 273] width 101 height 14
type textarea "aktas @"[PERSON_NAME]" @"LFC & Pitcher Avocat""
click at [1094, 276] on div "Judiciaire" at bounding box center [1131, 274] width 74 height 23
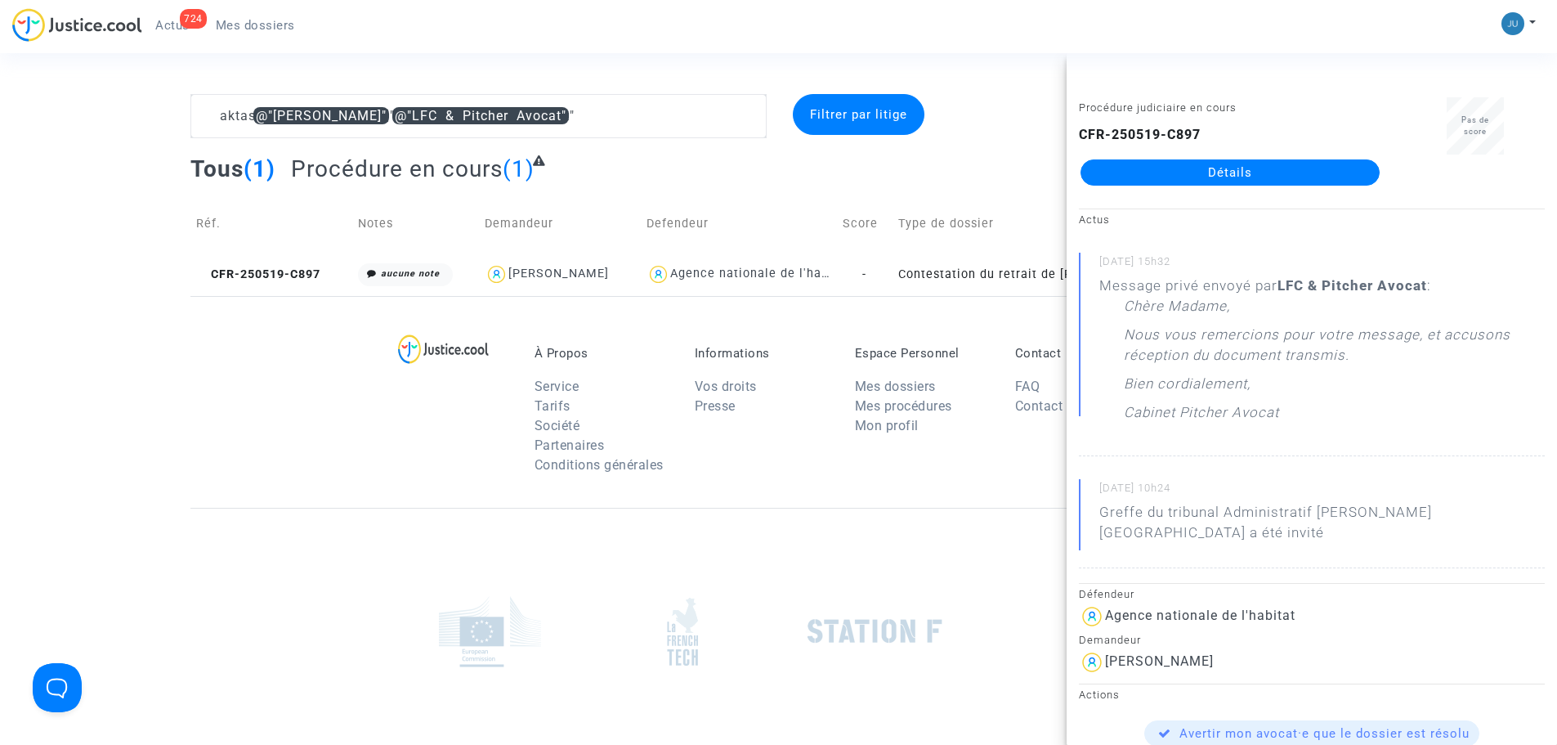
click at [1303, 175] on link "Détails" at bounding box center [1229, 172] width 299 height 26
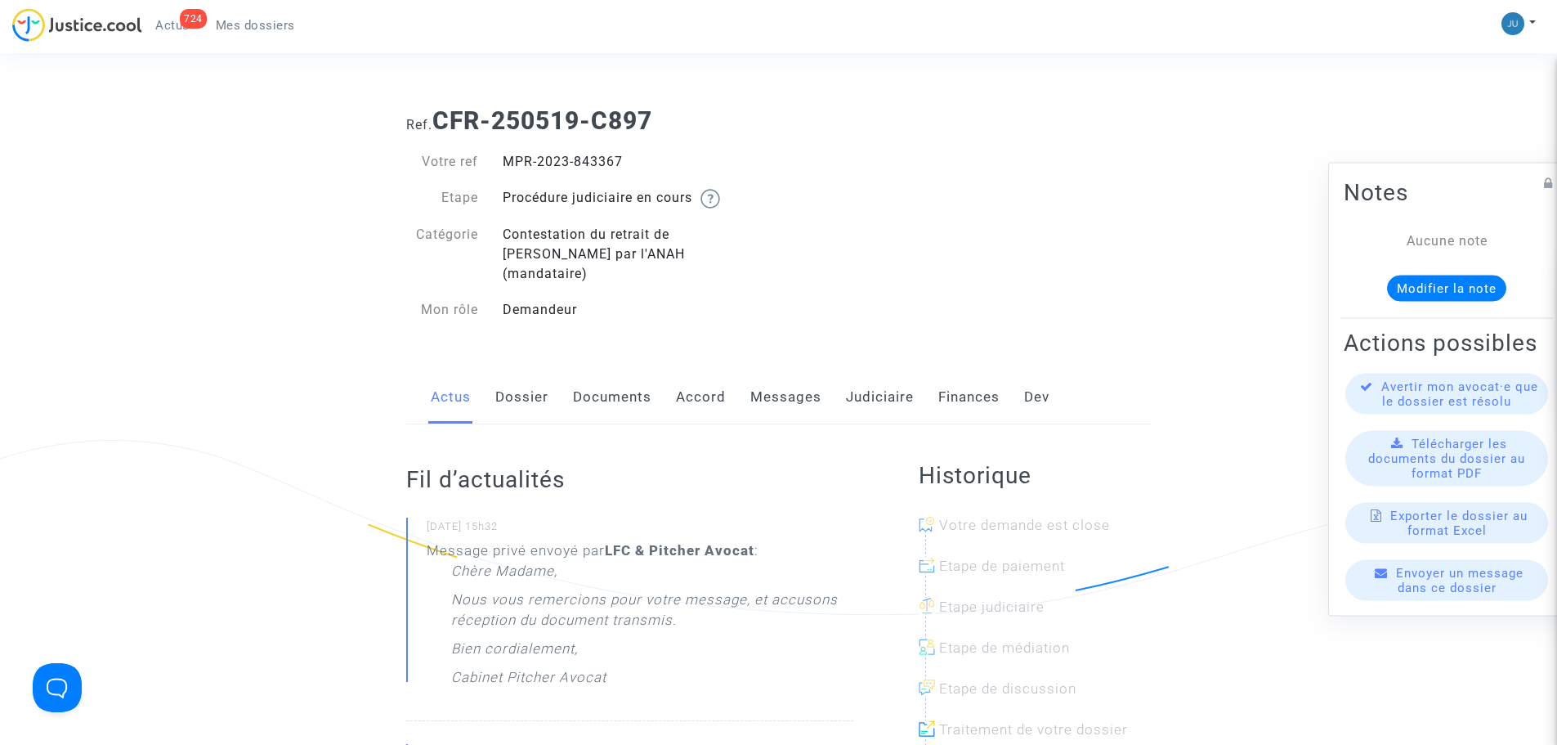
click at [701, 389] on link "Accord" at bounding box center [701, 397] width 50 height 54
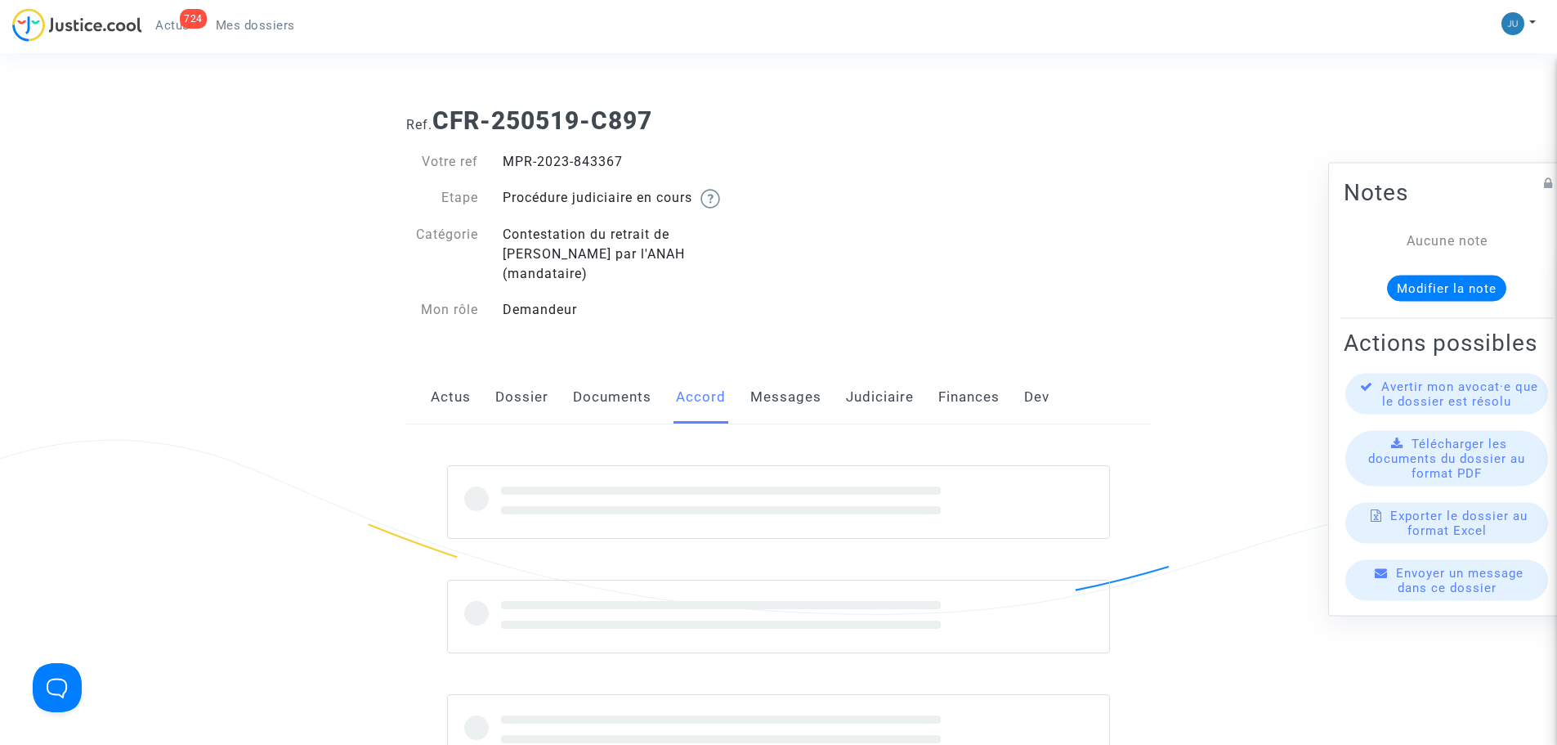
click at [787, 378] on link "Messages" at bounding box center [785, 397] width 71 height 54
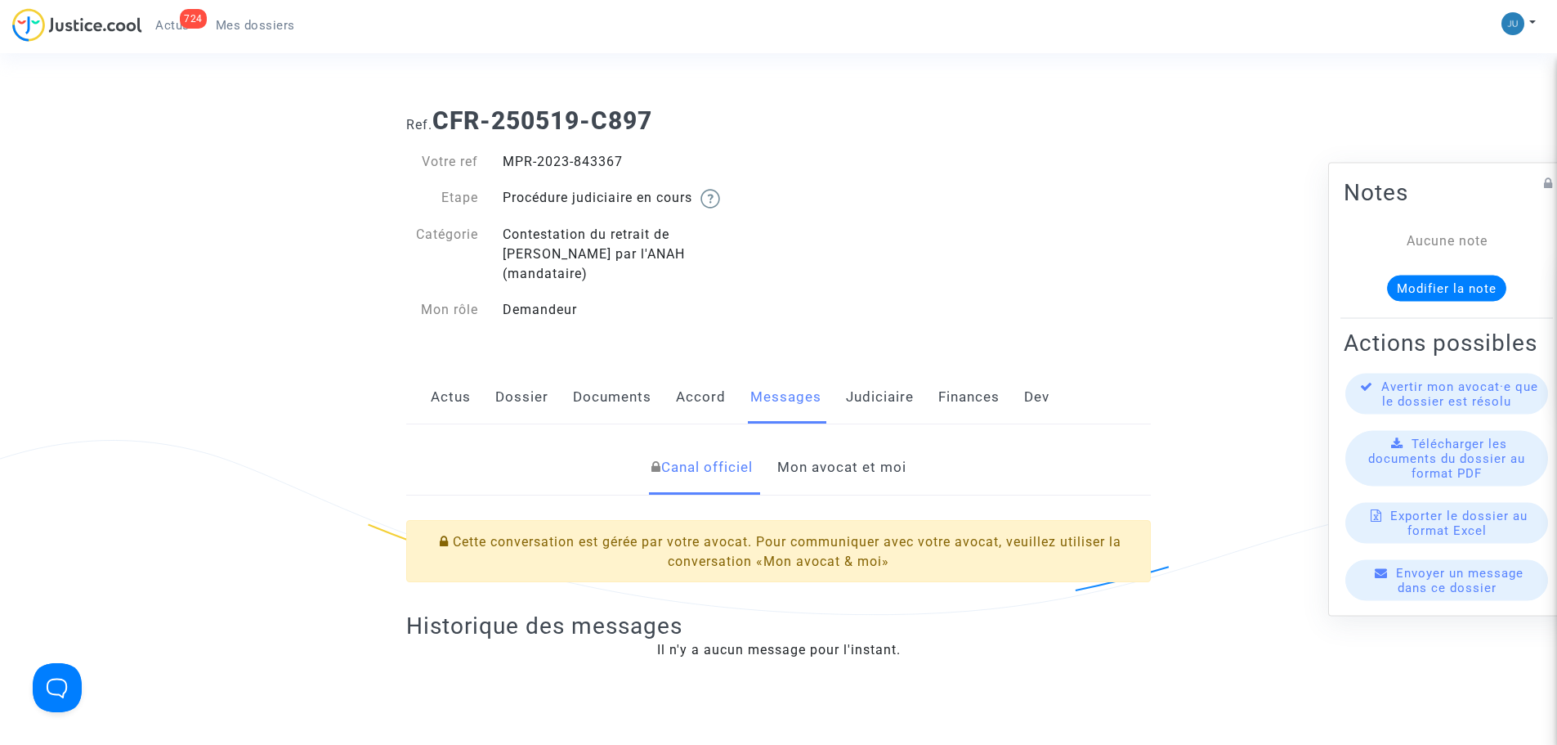
click at [843, 442] on link "Mon avocat et moi" at bounding box center [841, 468] width 129 height 54
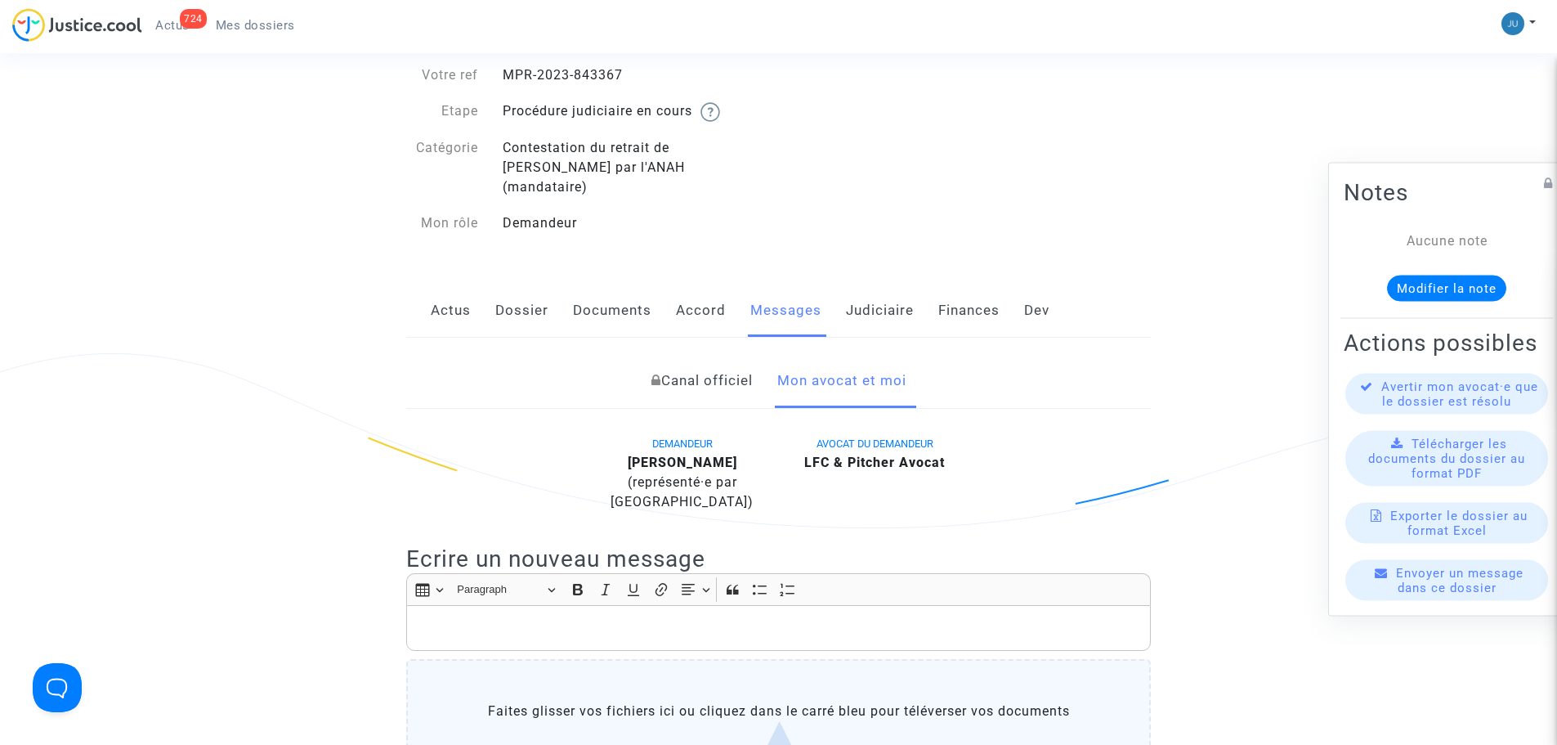
scroll to position [327, 0]
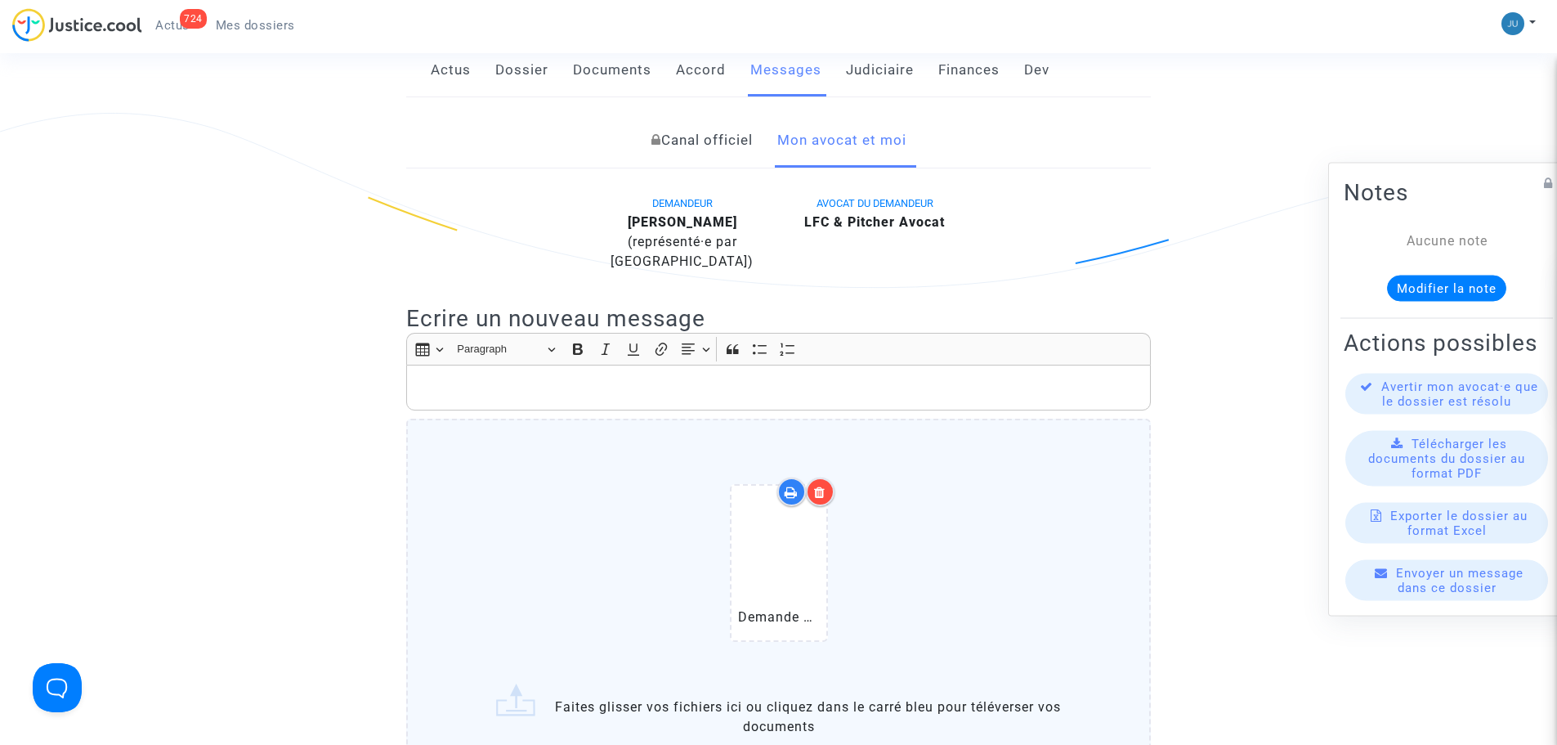
click at [510, 378] on p "Rich Text Editor, main" at bounding box center [778, 388] width 727 height 20
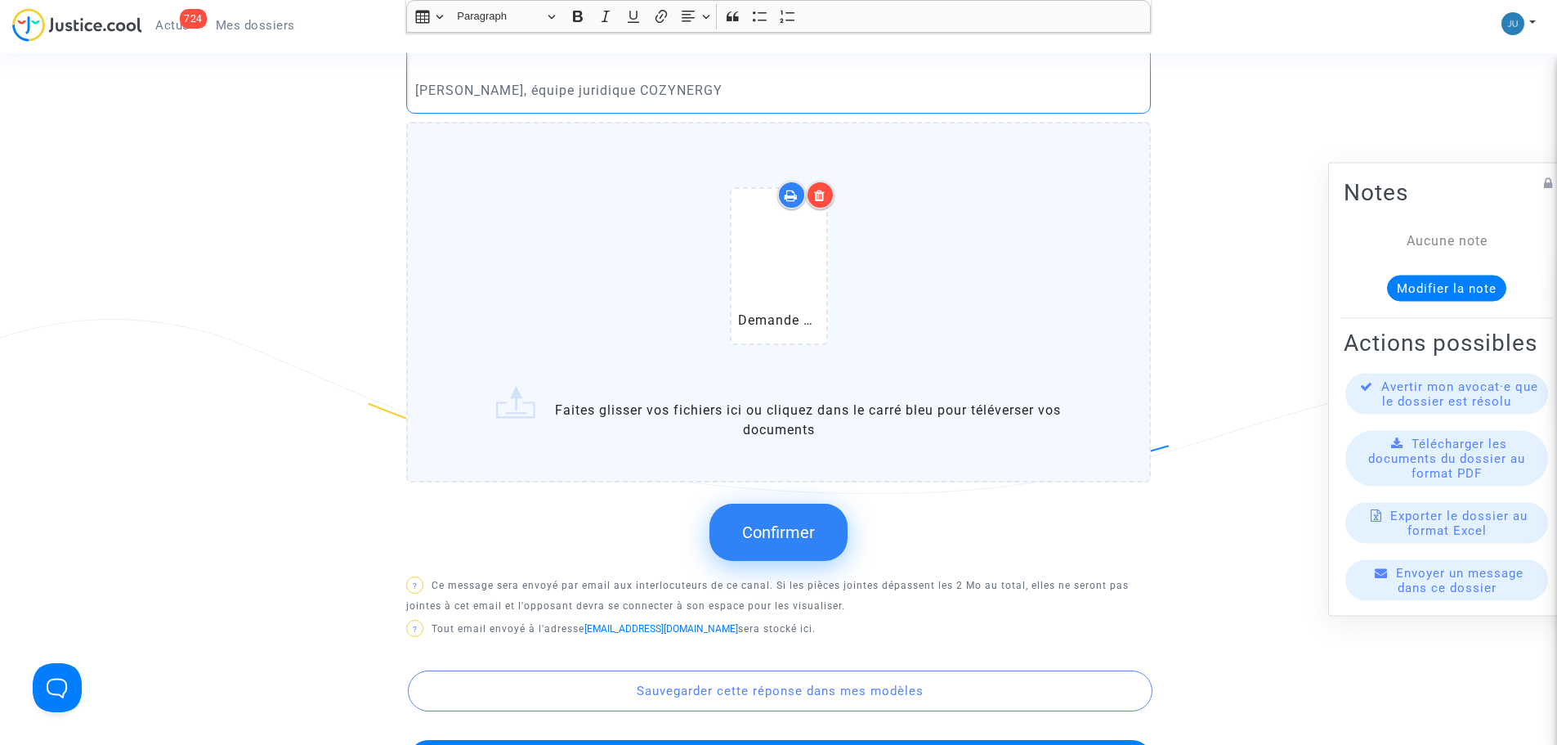
scroll to position [994, 0]
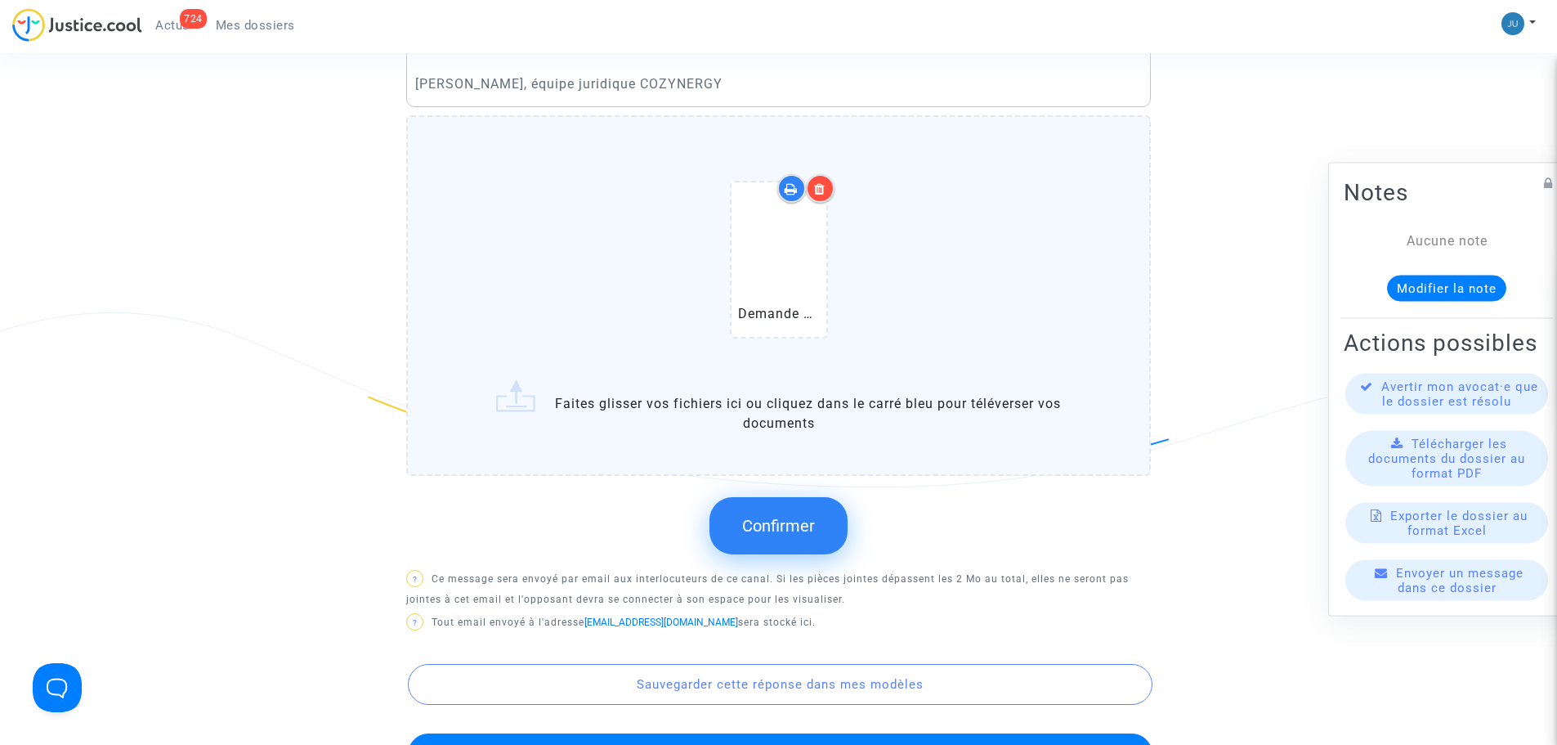
click at [772, 497] on button "Confirmer" at bounding box center [778, 525] width 138 height 57
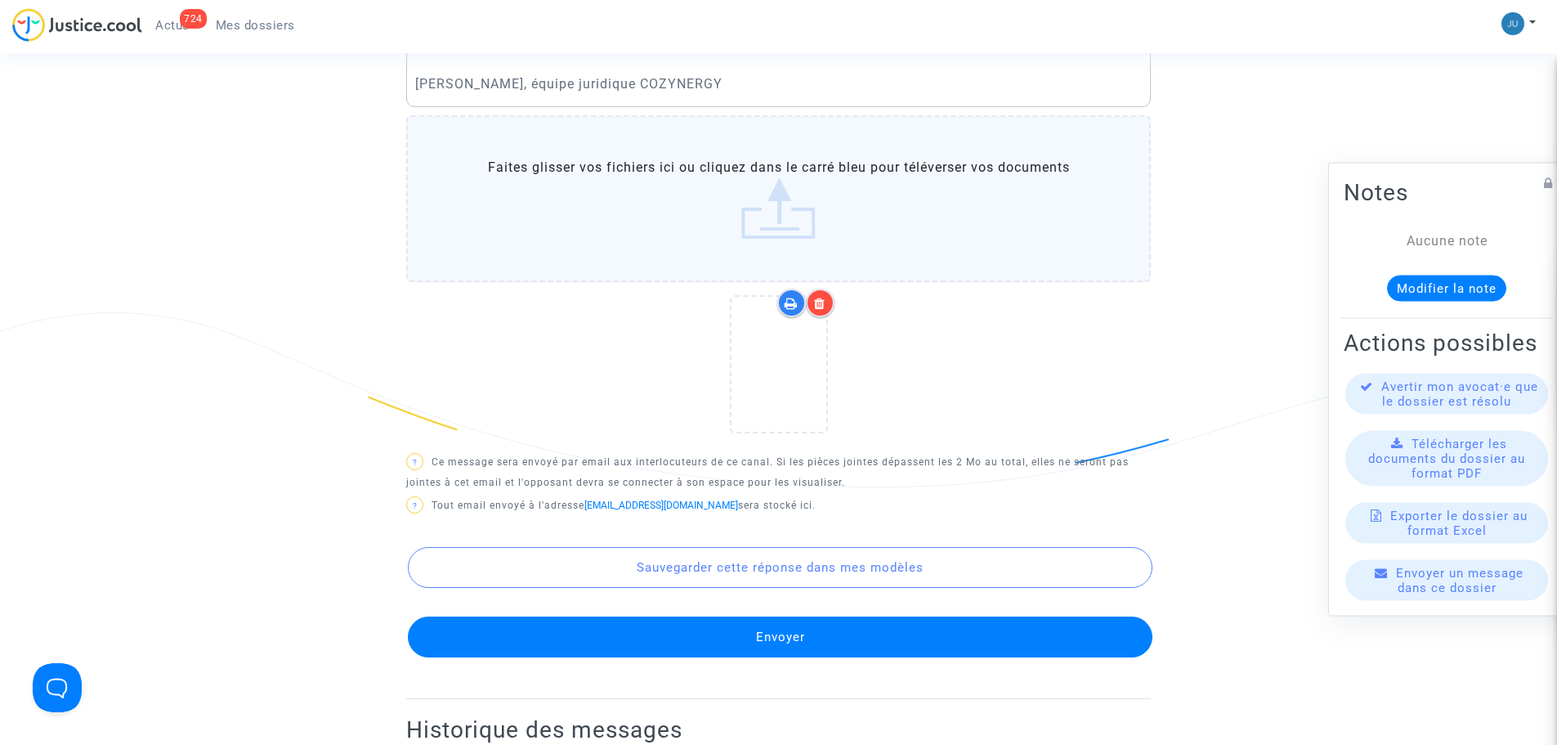
click at [771, 616] on button "Envoyer" at bounding box center [780, 636] width 745 height 41
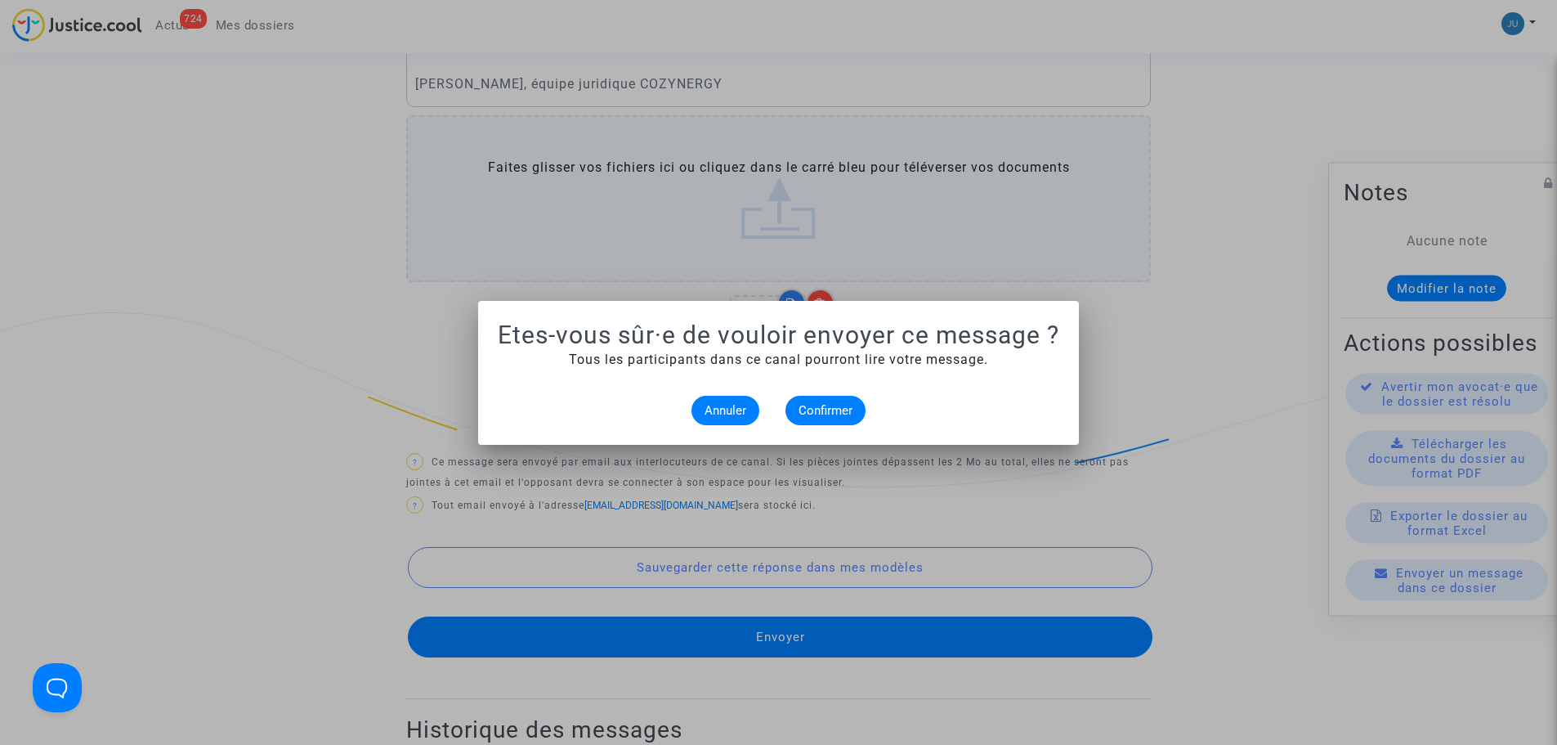
scroll to position [0, 0]
click at [832, 415] on span "Confirmer" at bounding box center [826, 410] width 54 height 15
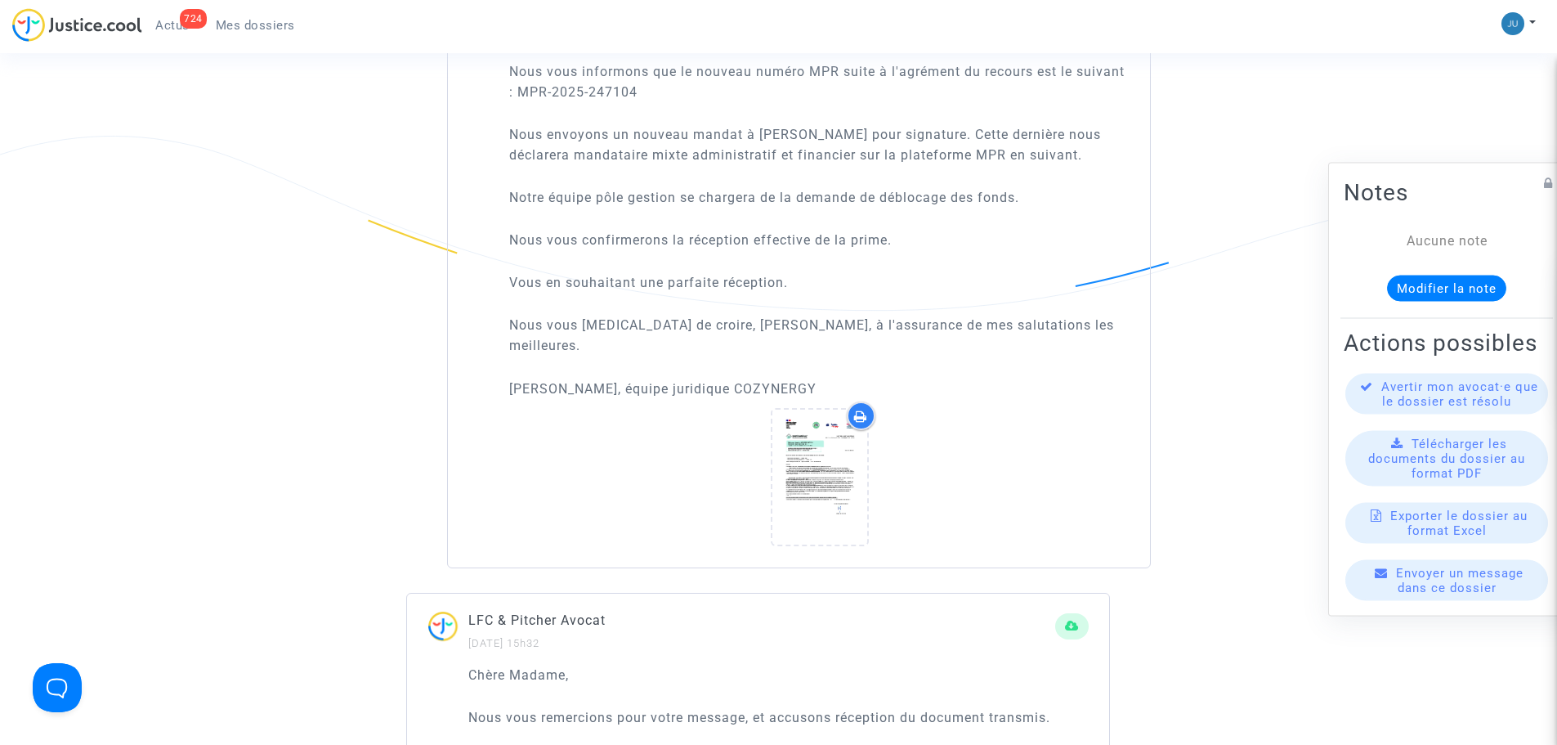
scroll to position [1239, 0]
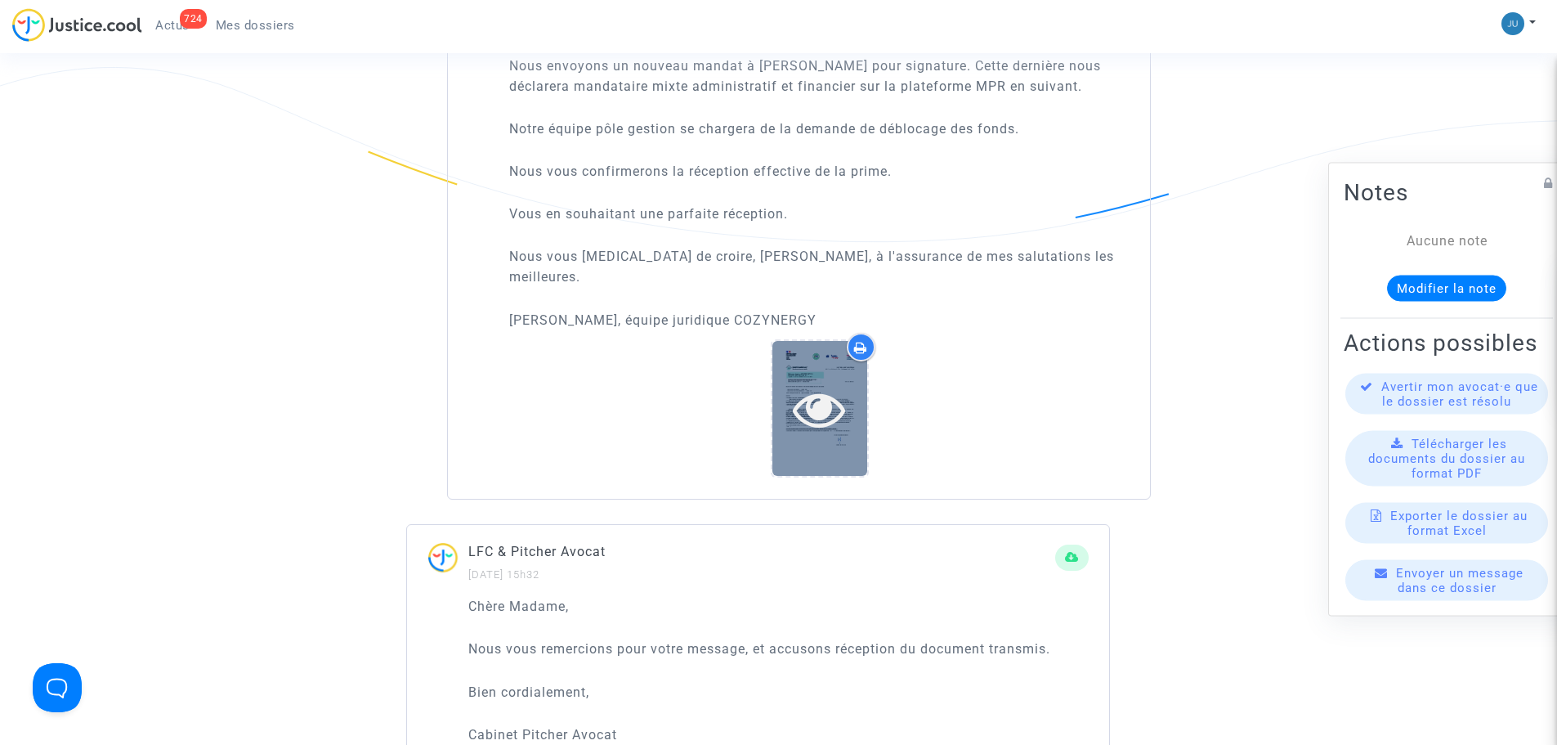
click at [834, 403] on div at bounding box center [819, 408] width 95 height 135
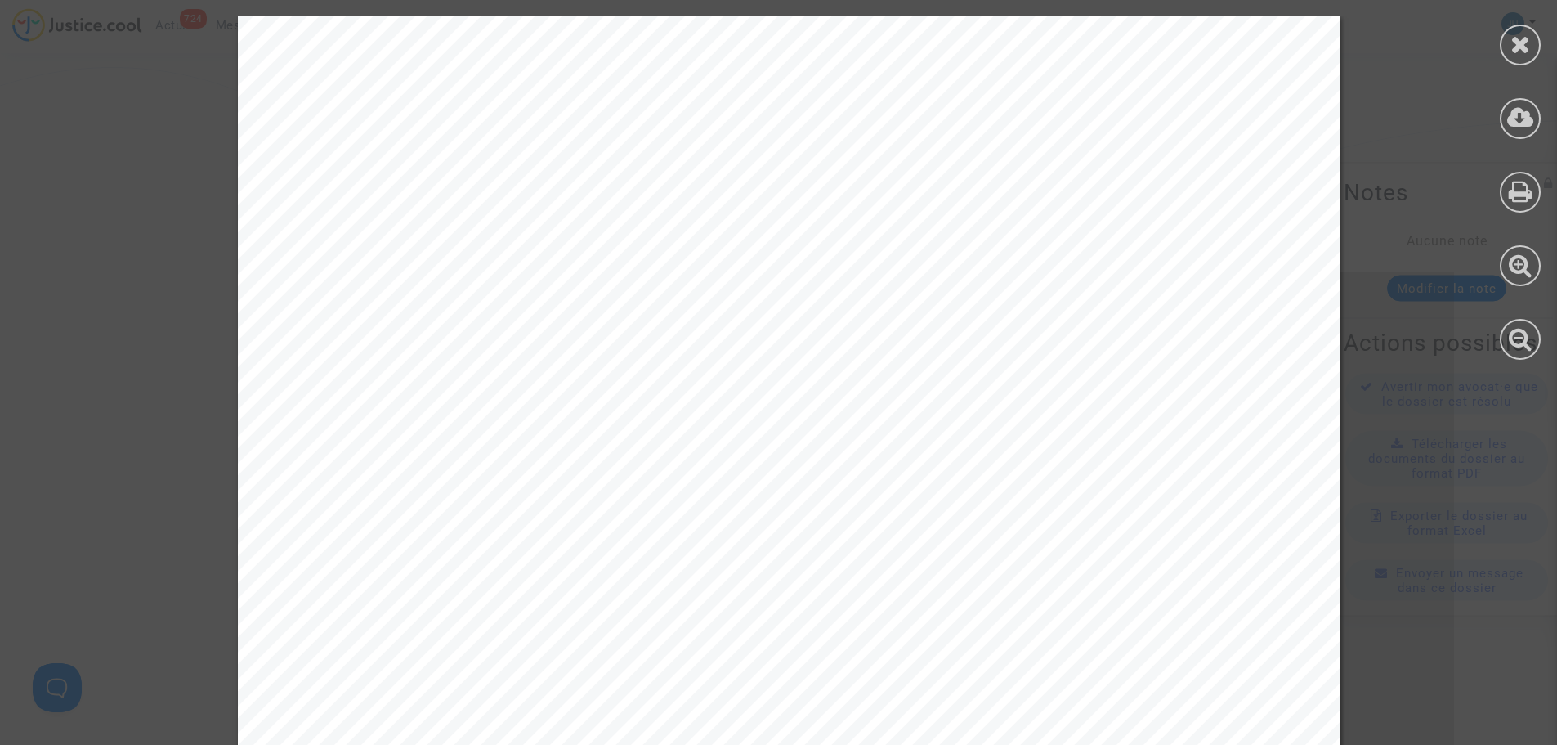
click at [1504, 30] on div at bounding box center [1520, 188] width 74 height 376
click at [1528, 47] on icon at bounding box center [1520, 44] width 20 height 25
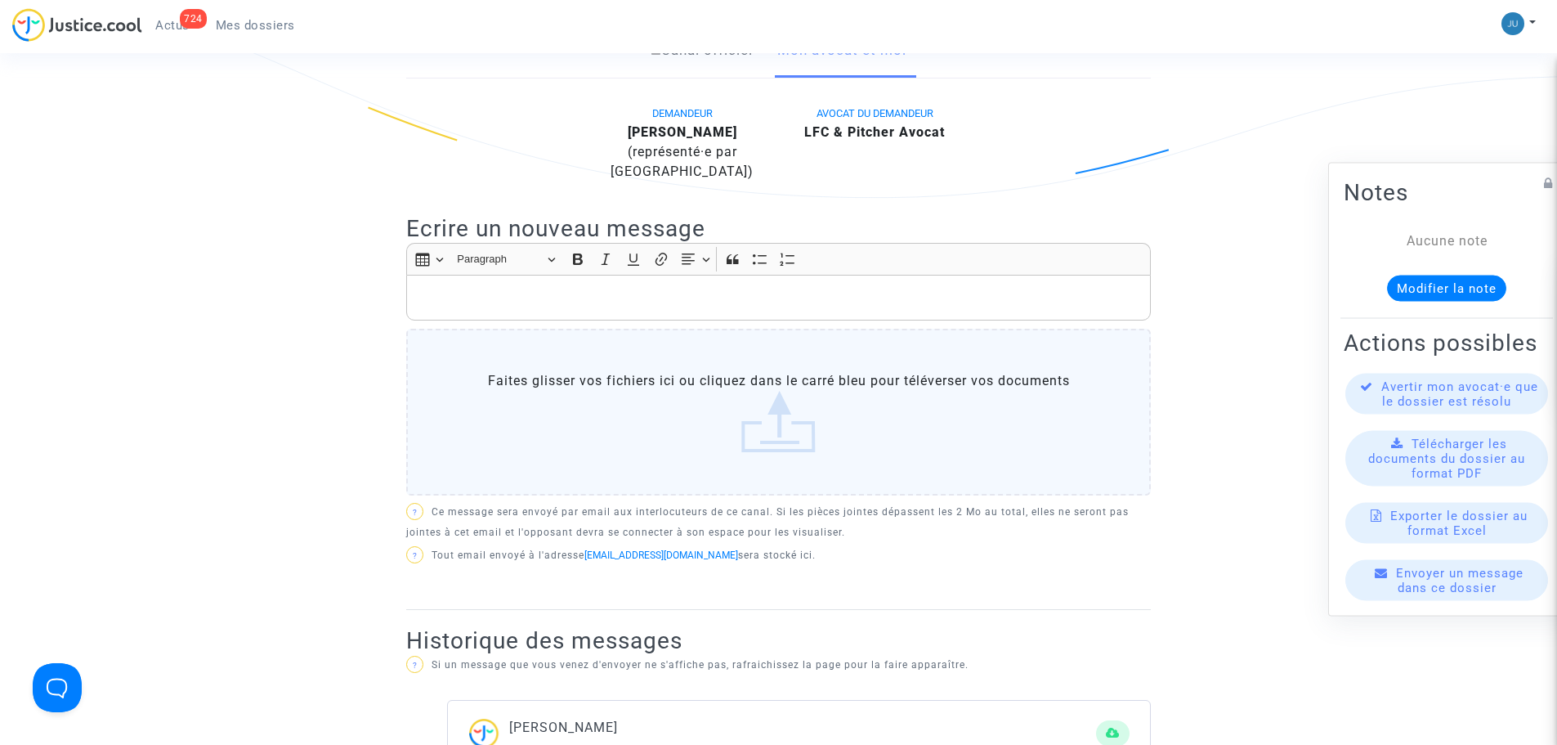
scroll to position [95, 0]
